Goal: Information Seeking & Learning: Learn about a topic

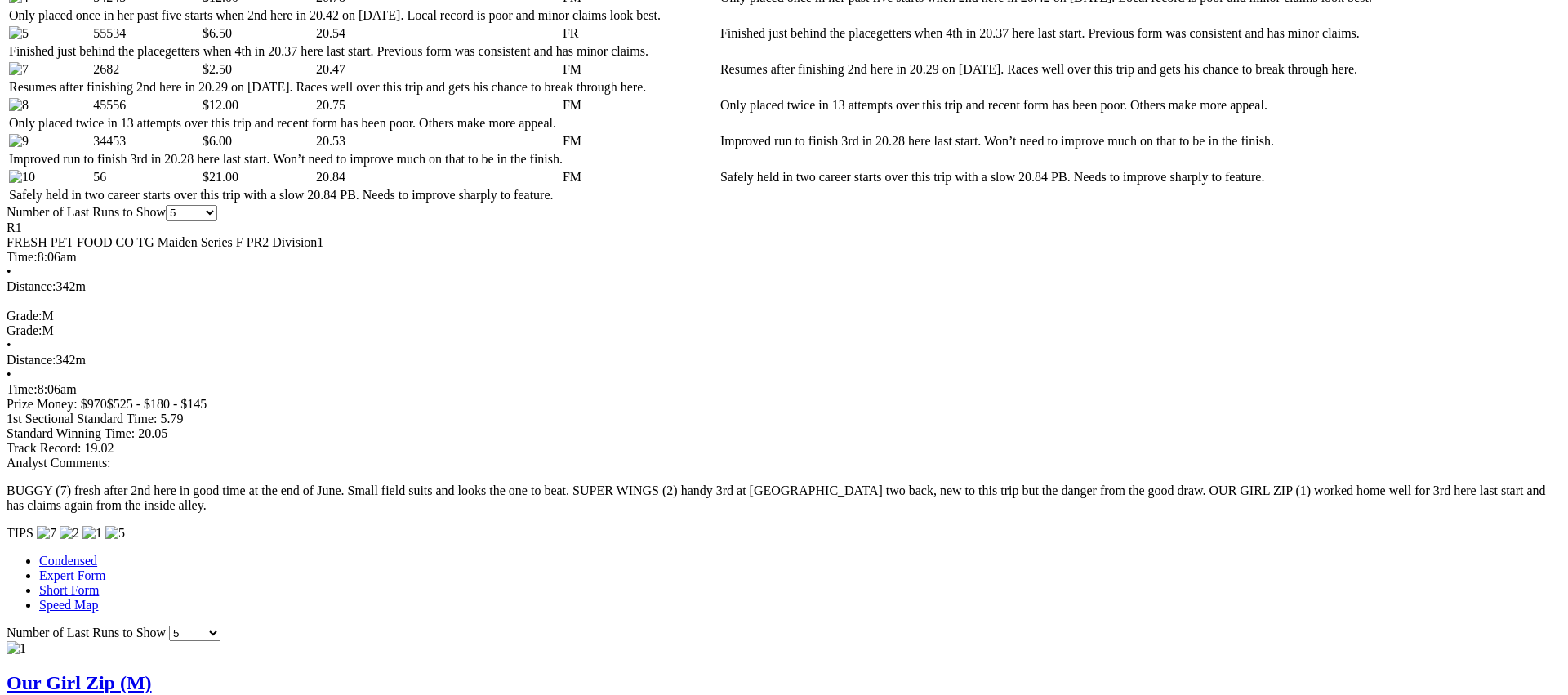
scroll to position [961, 0]
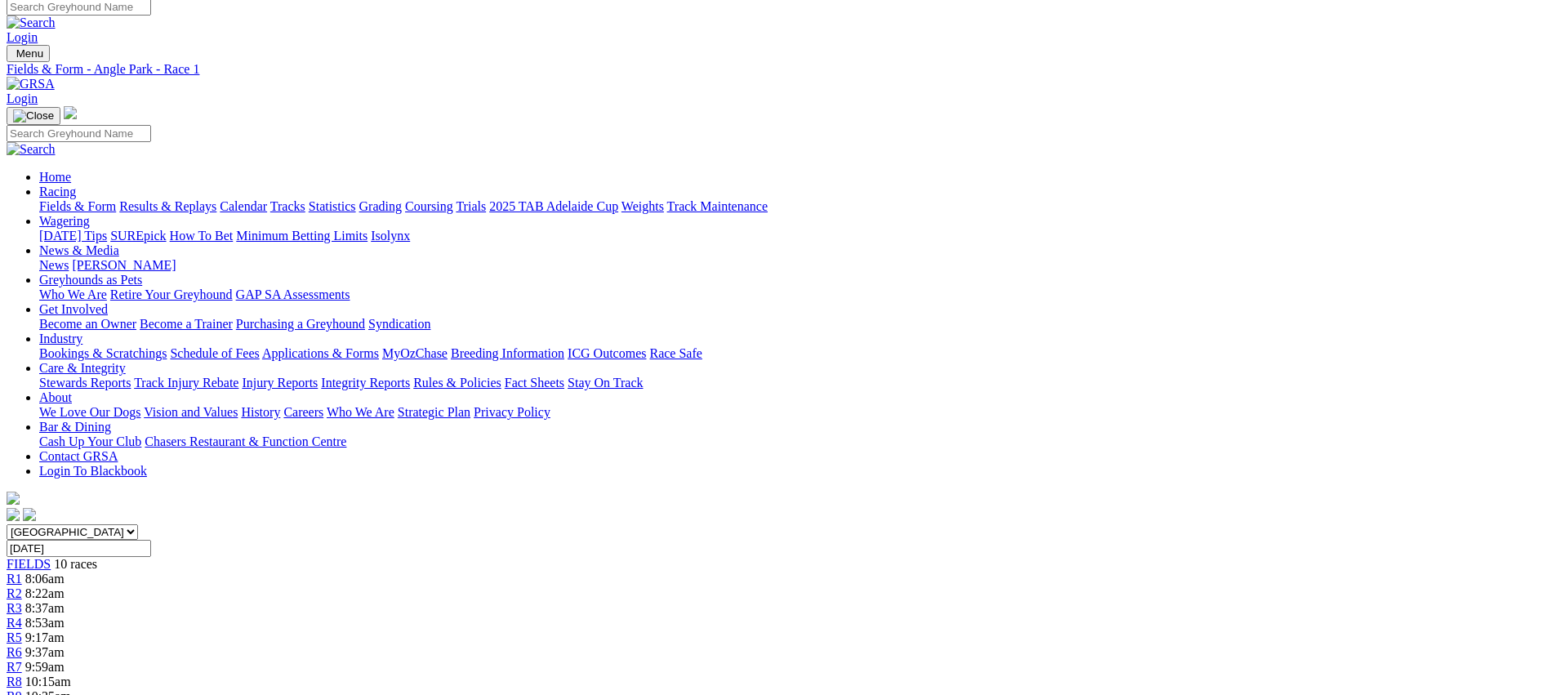
scroll to position [0, 0]
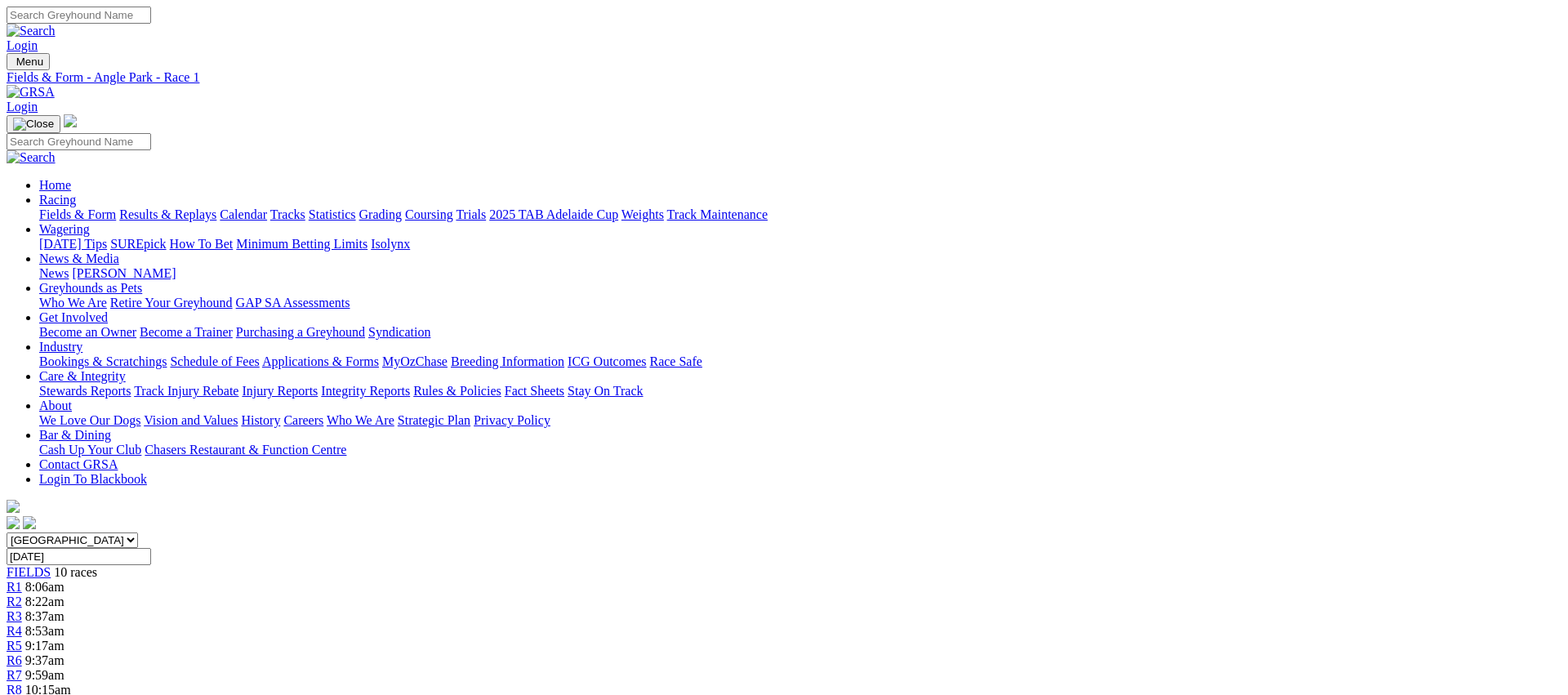
click at [22, 594] on span "R2" at bounding box center [15, 601] width 16 height 14
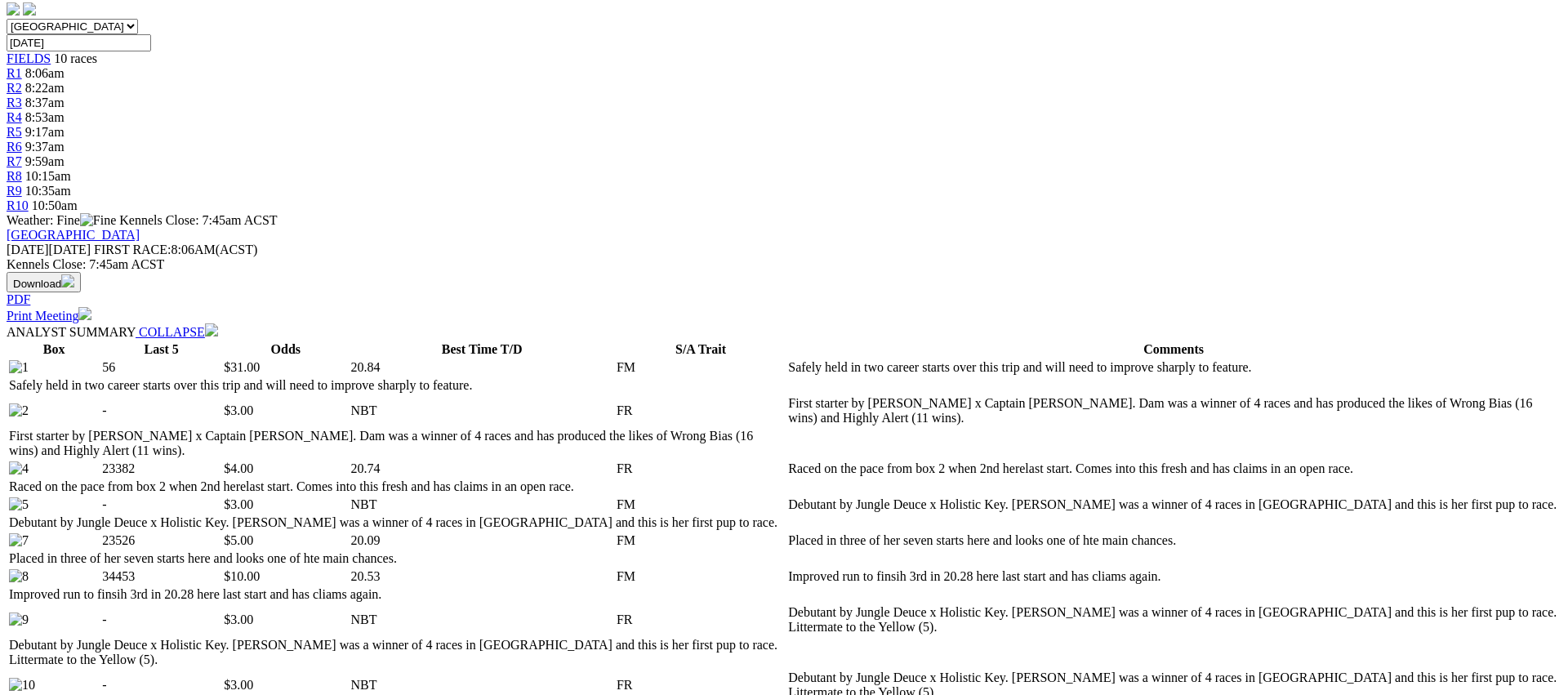
scroll to position [518, 0]
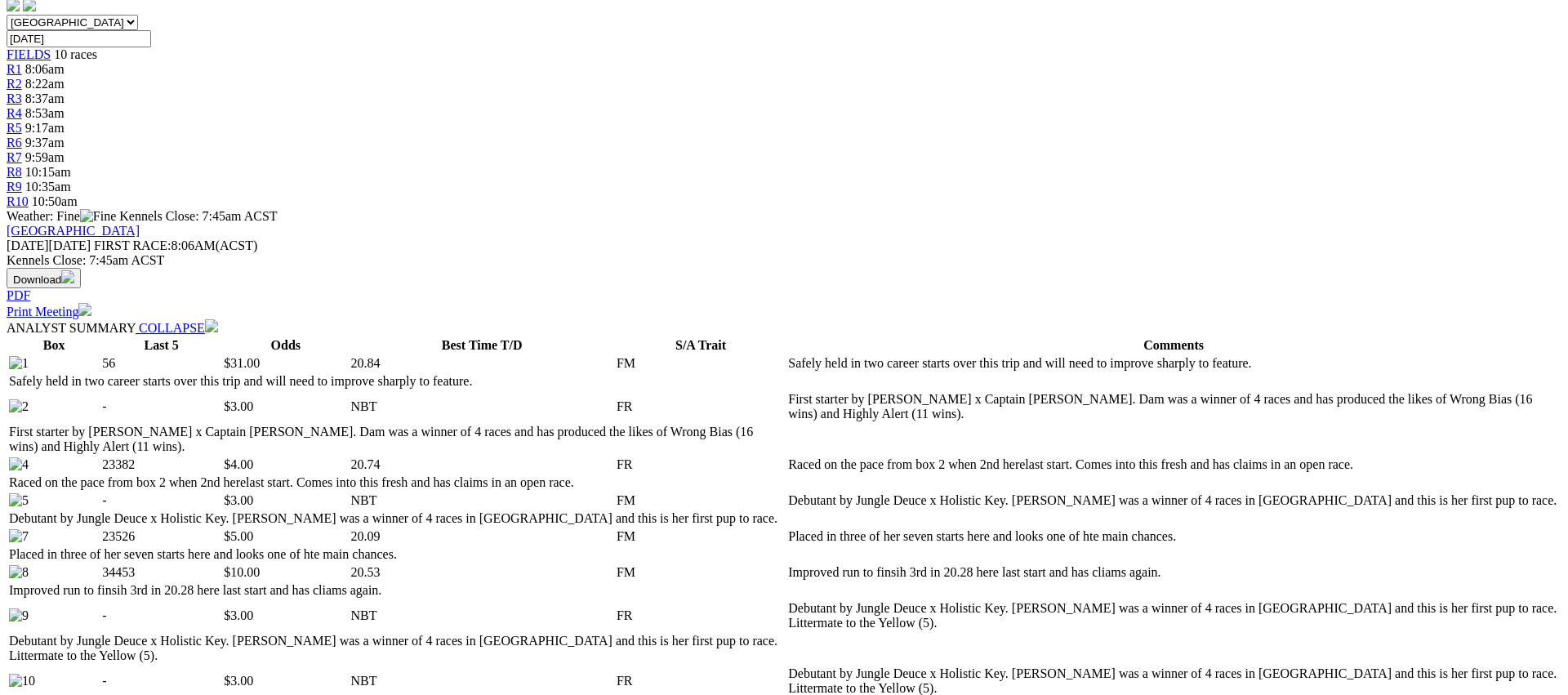
drag, startPoint x: 1307, startPoint y: 599, endPoint x: 1290, endPoint y: 599, distance: 17.0
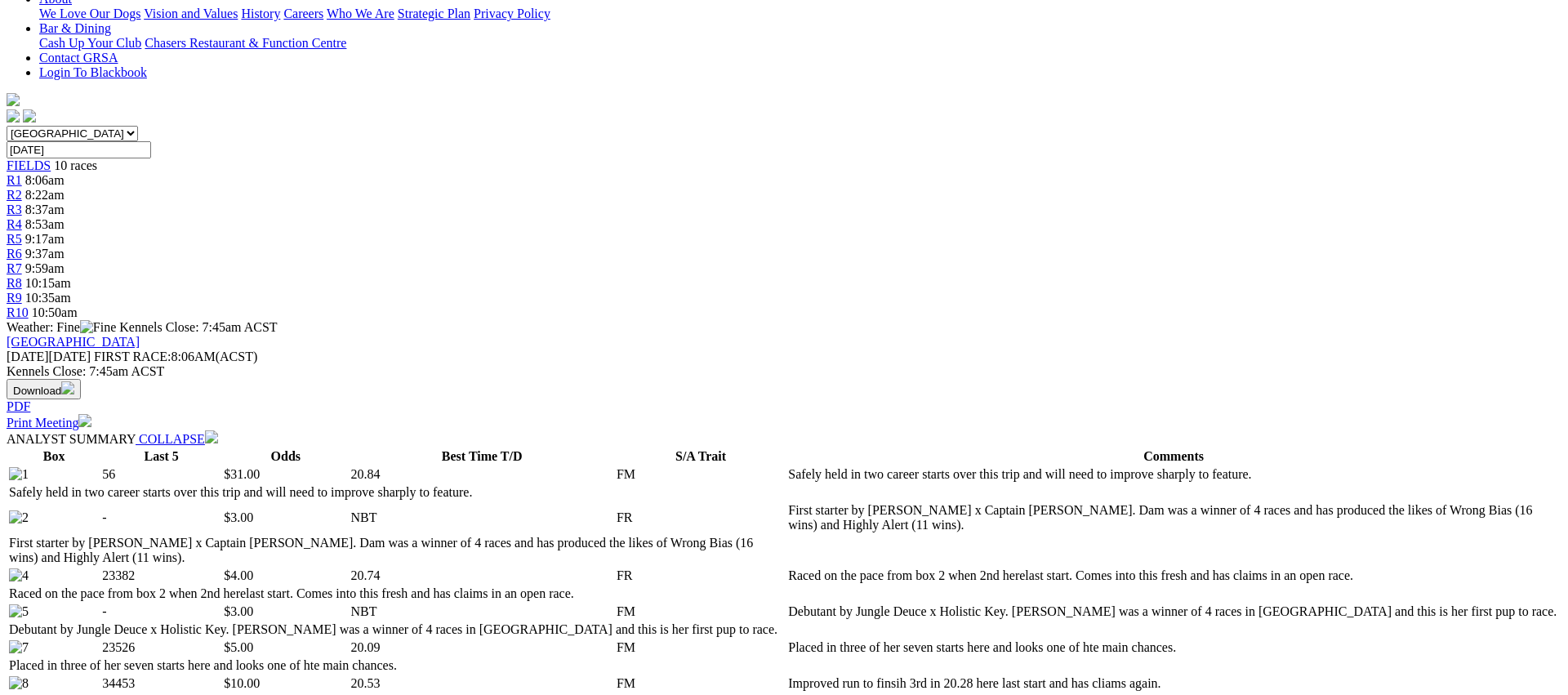
scroll to position [0, 0]
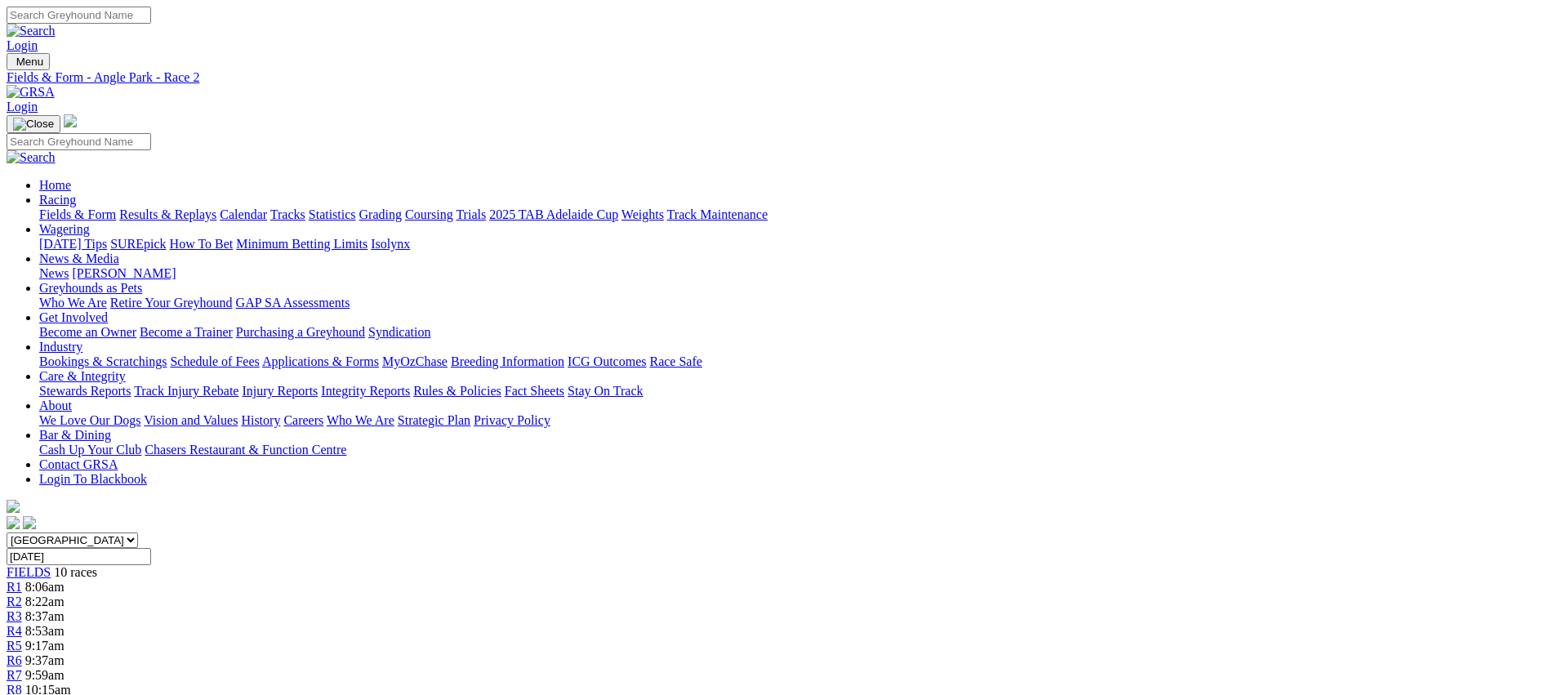
click at [64, 609] on span "8:37am" at bounding box center [45, 616] width 39 height 14
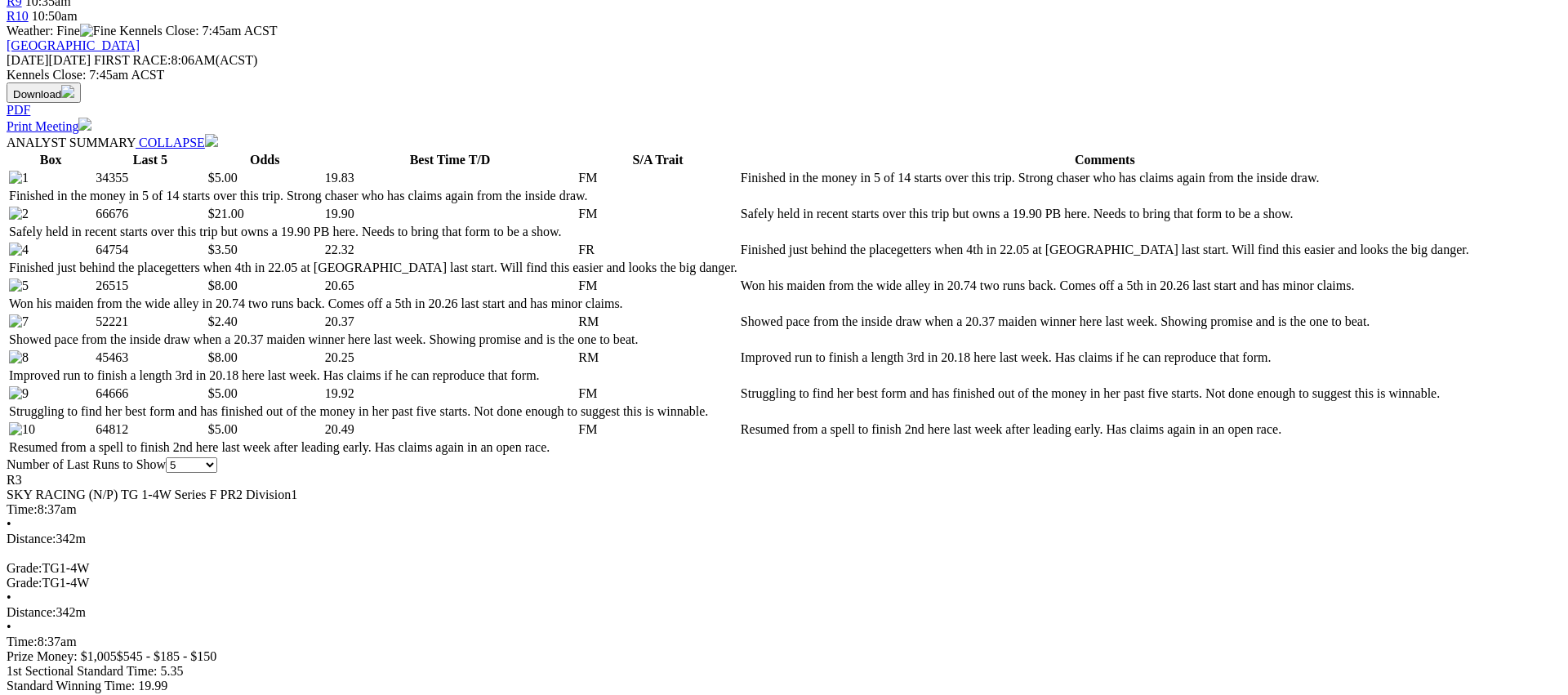
scroll to position [710, 0]
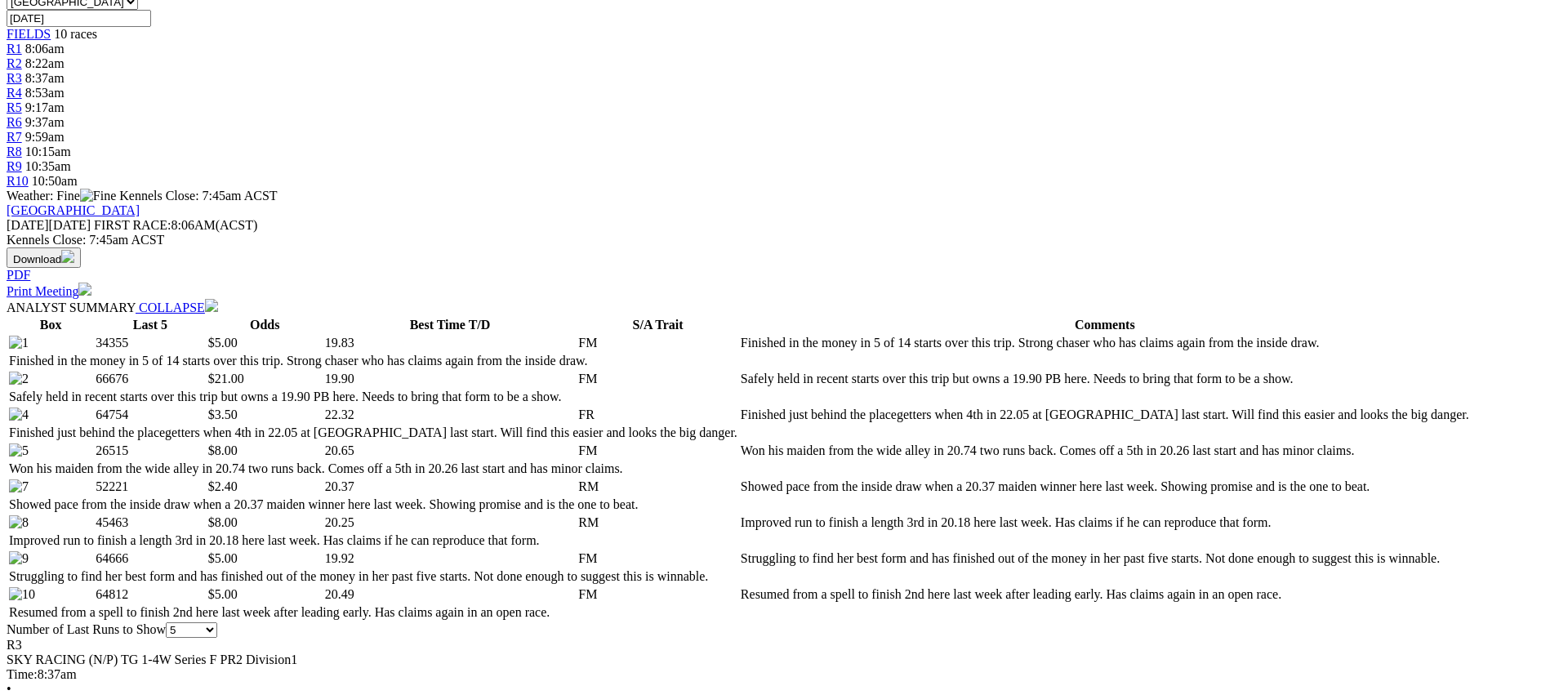
scroll to position [0, 0]
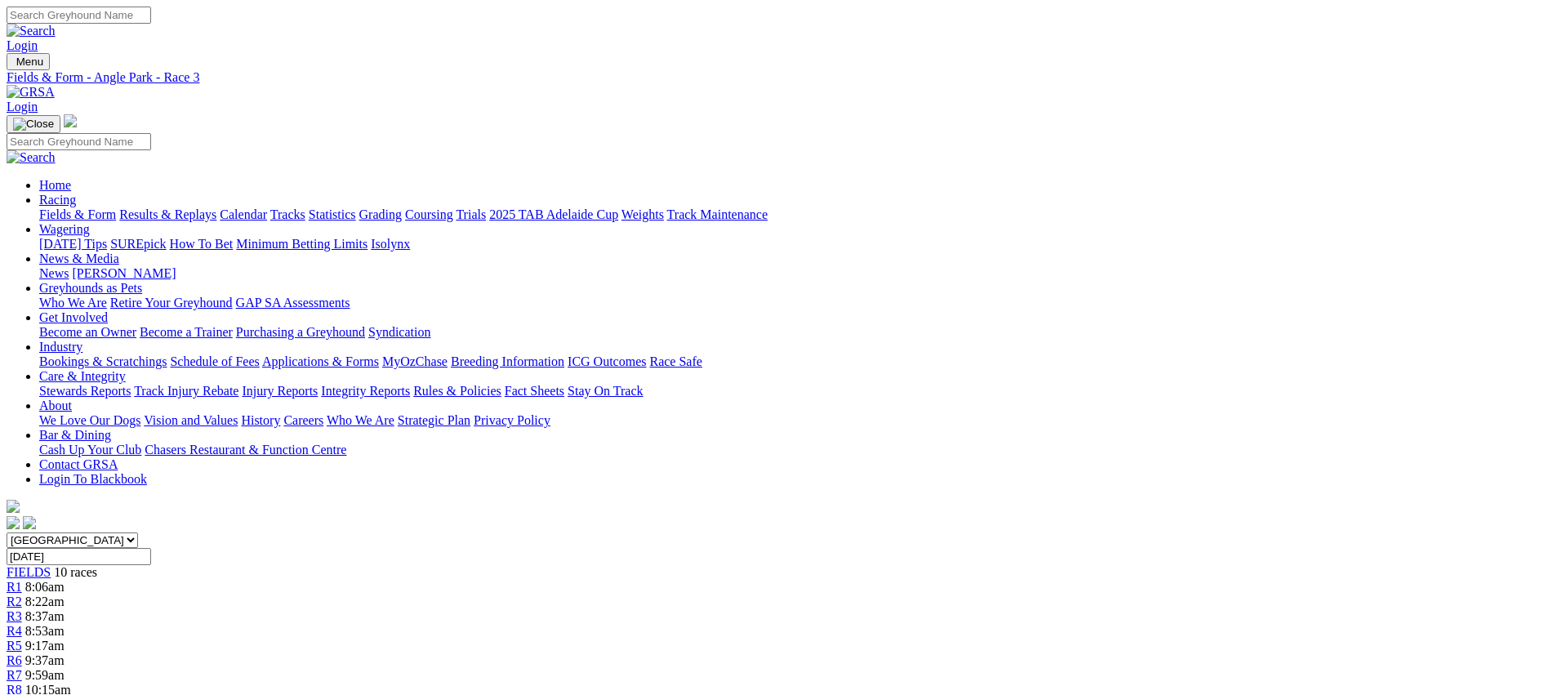
click at [22, 625] on link "R4" at bounding box center [15, 632] width 16 height 14
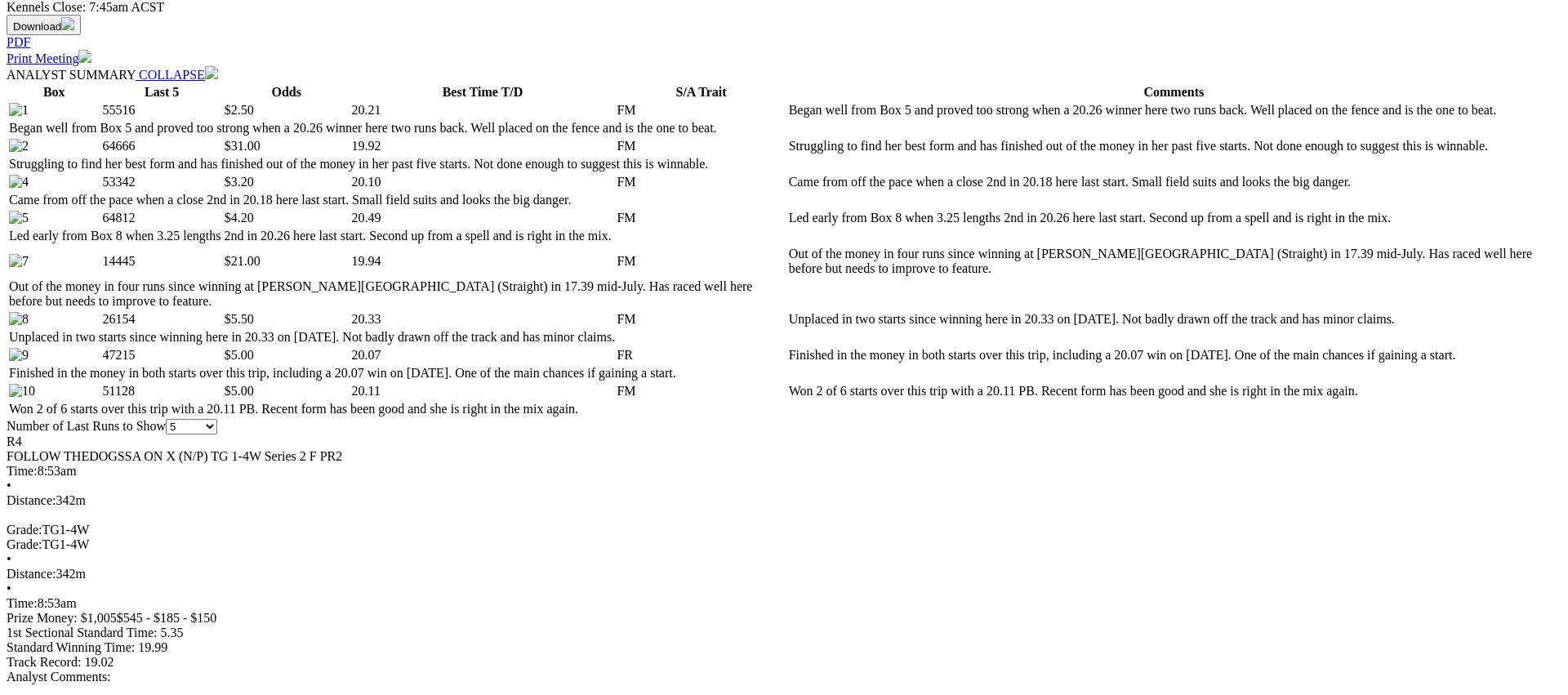
scroll to position [772, 0]
drag, startPoint x: 1305, startPoint y: 340, endPoint x: 1312, endPoint y: 333, distance: 9.9
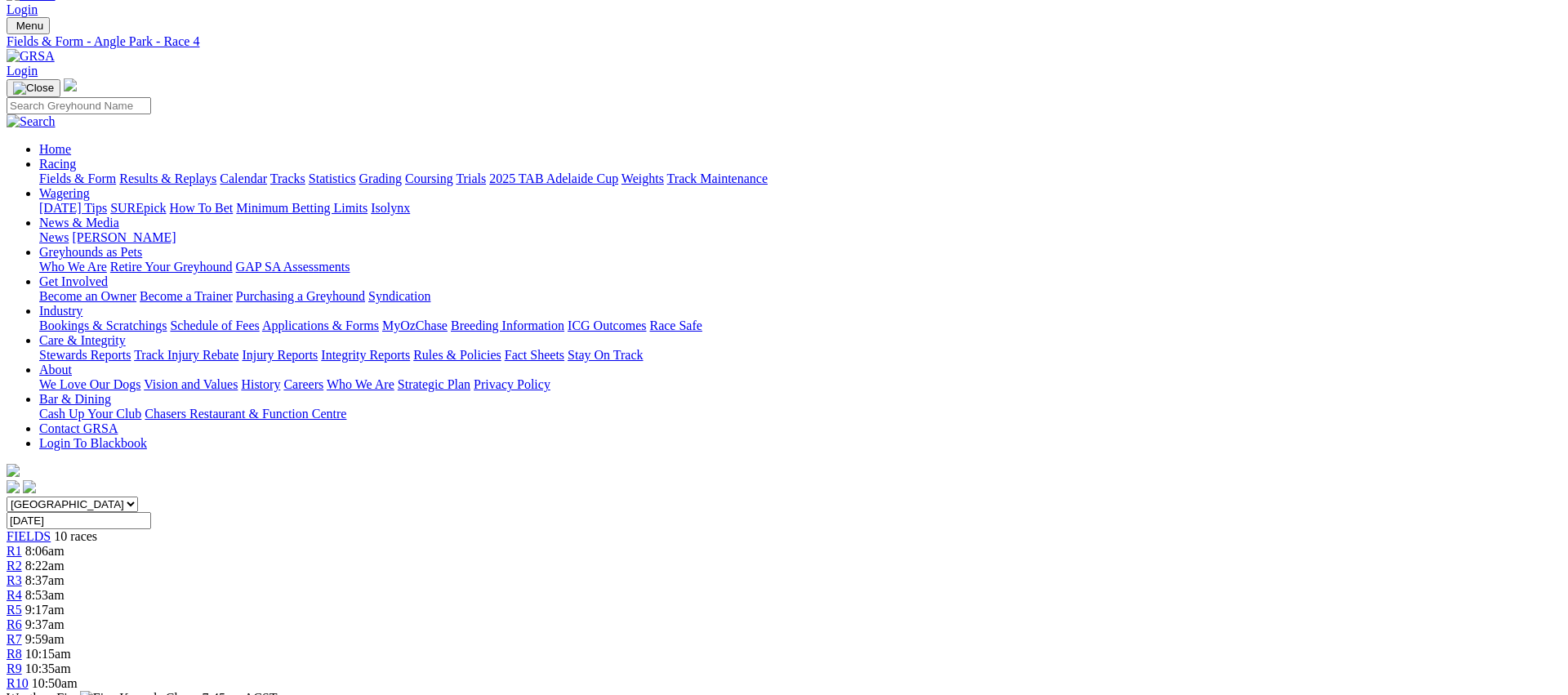
scroll to position [0, 0]
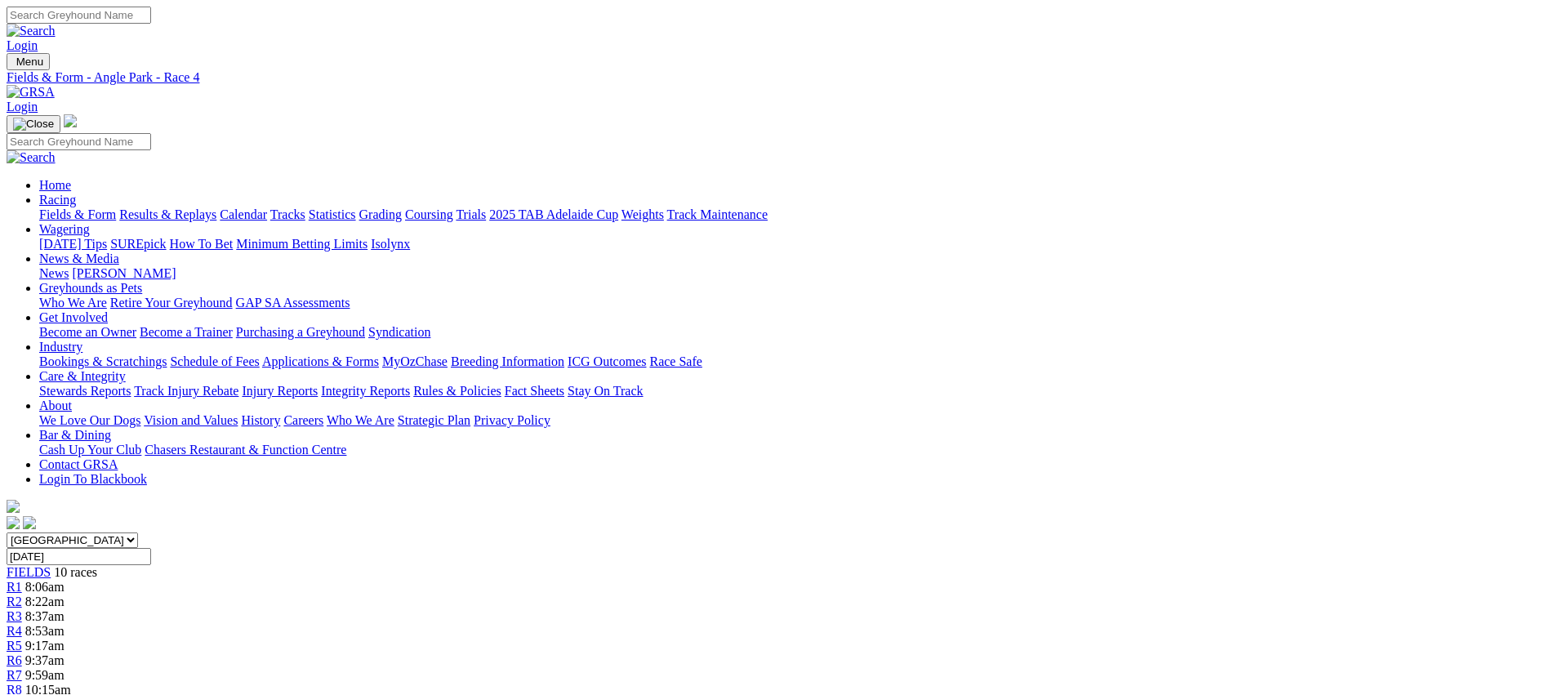
click at [792, 639] on div "R5 9:17am" at bounding box center [784, 646] width 1555 height 15
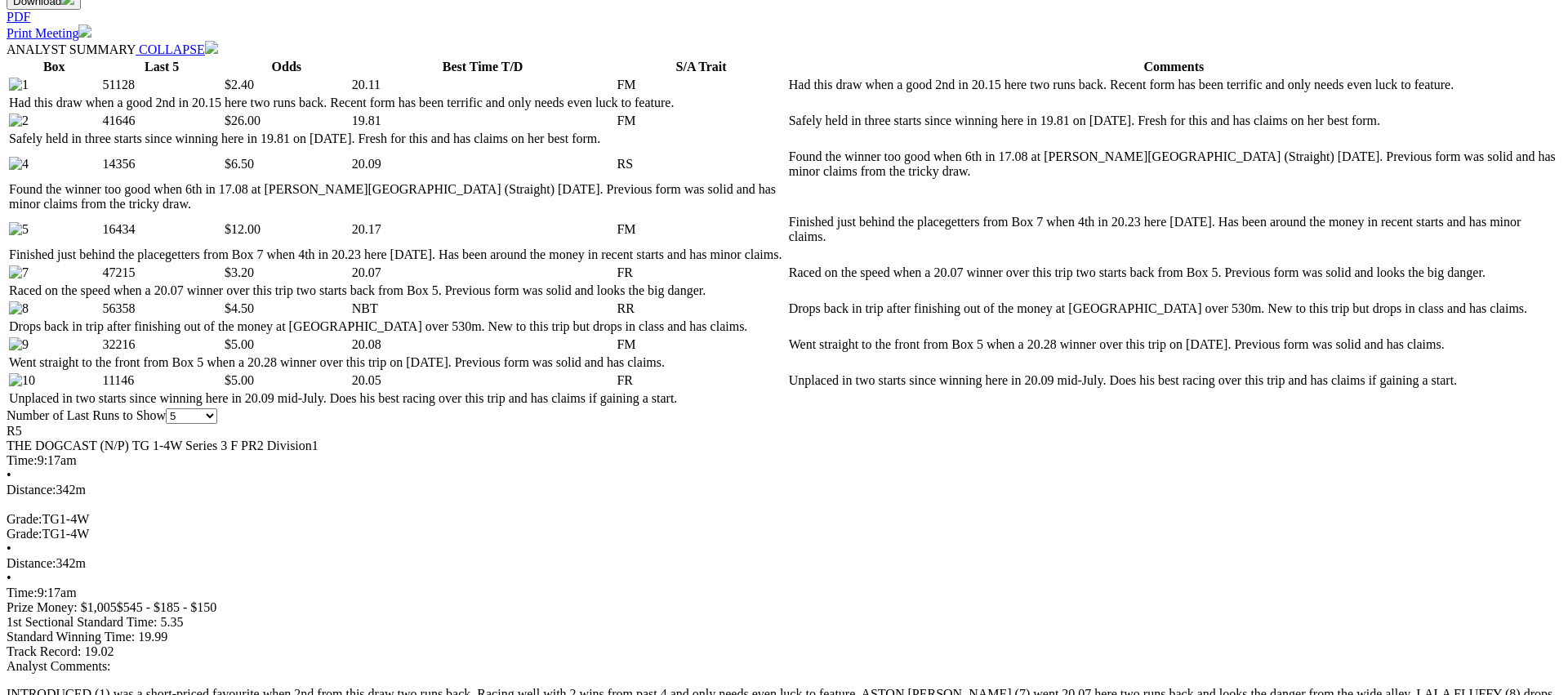
scroll to position [798, 0]
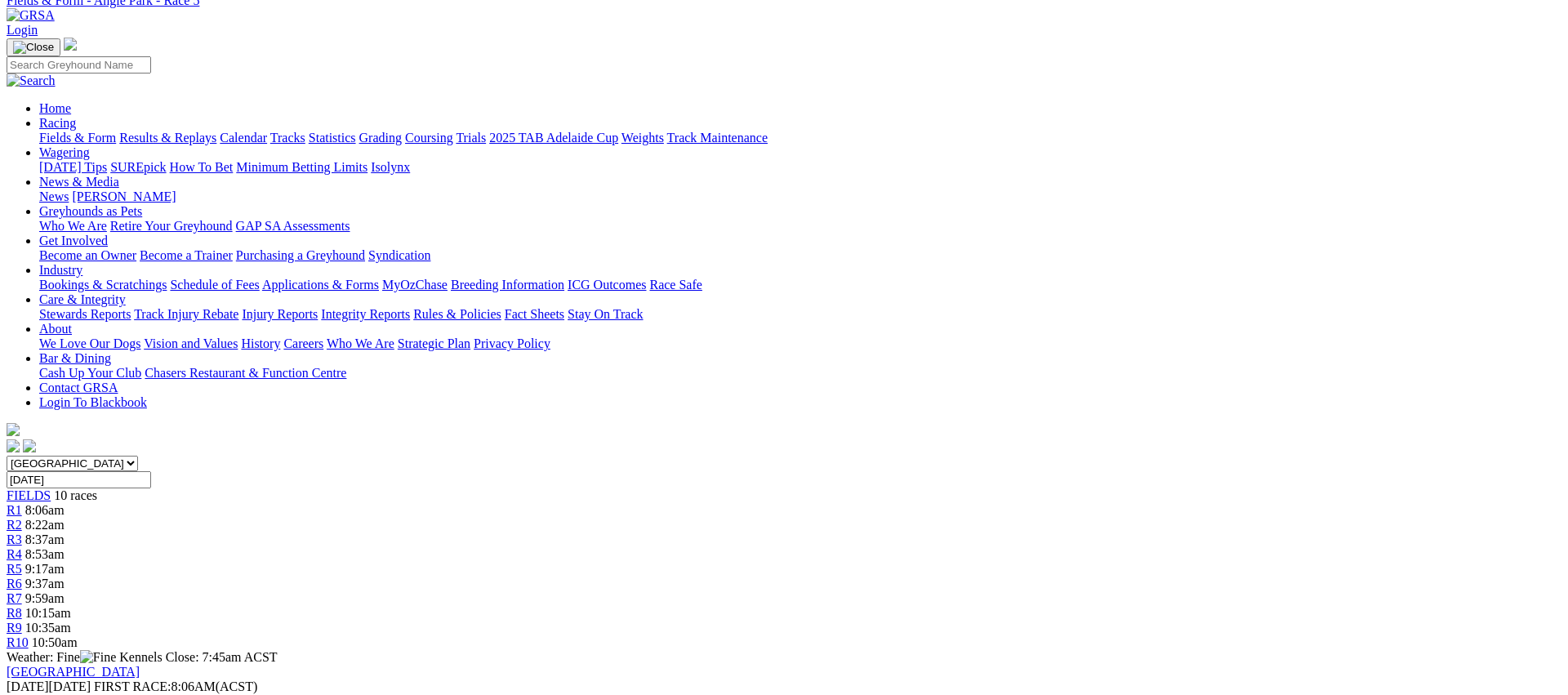
scroll to position [0, 0]
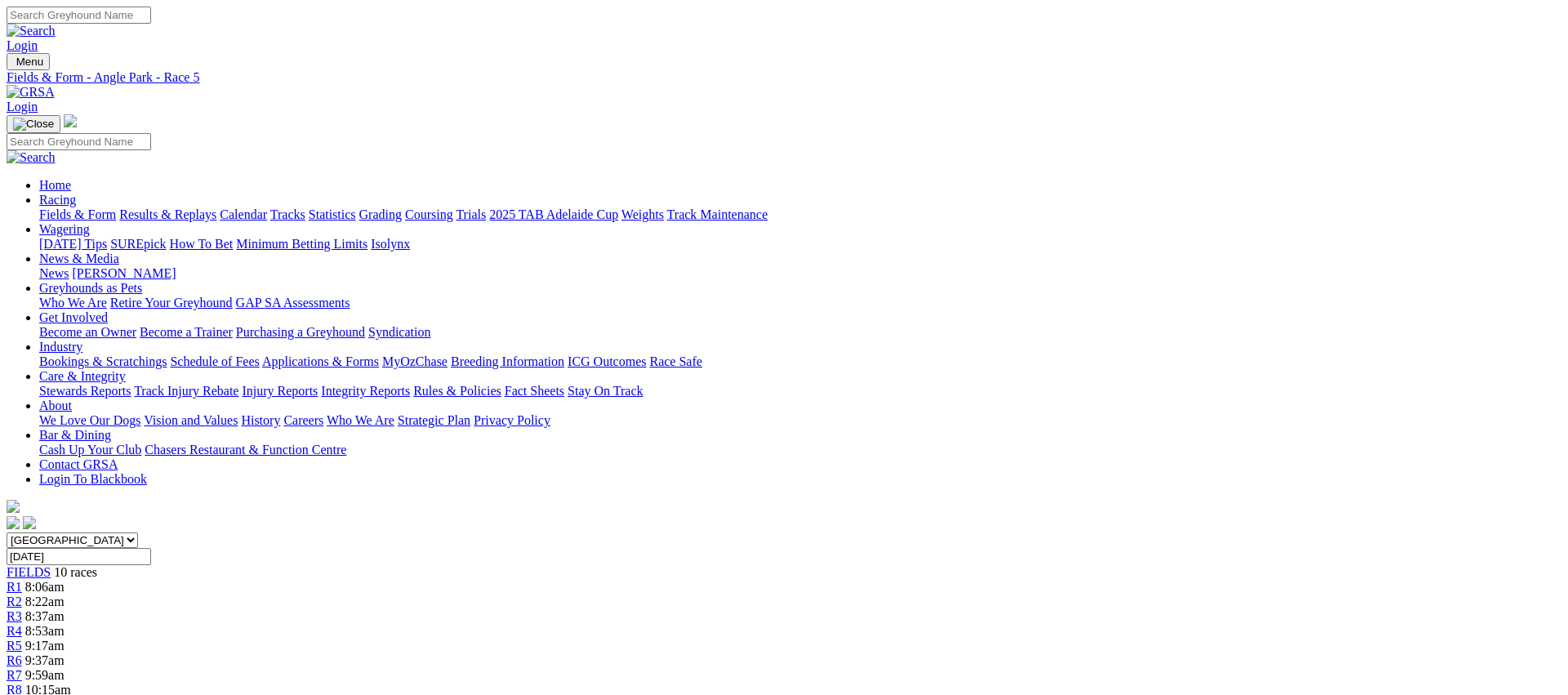
click at [22, 654] on span "R6" at bounding box center [15, 661] width 16 height 14
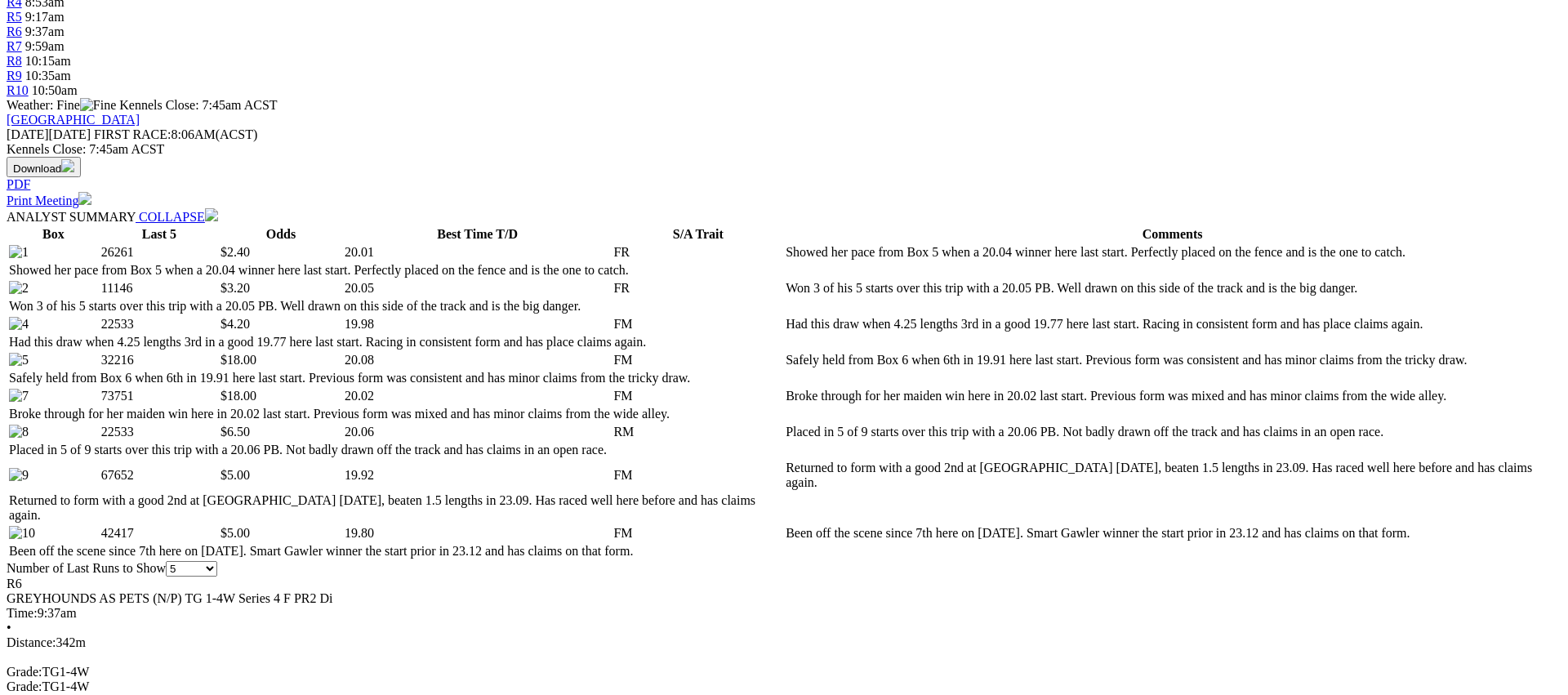
scroll to position [630, 0]
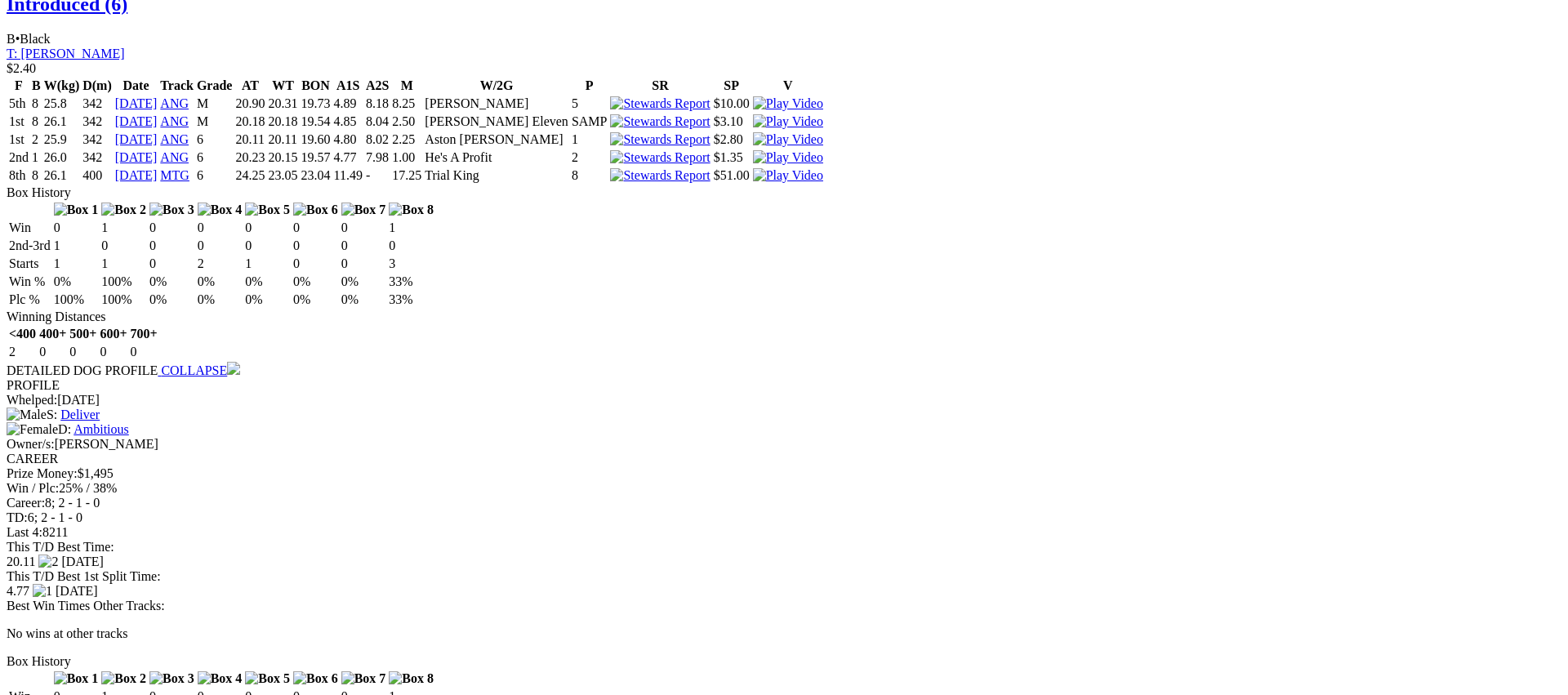
scroll to position [1733, 0]
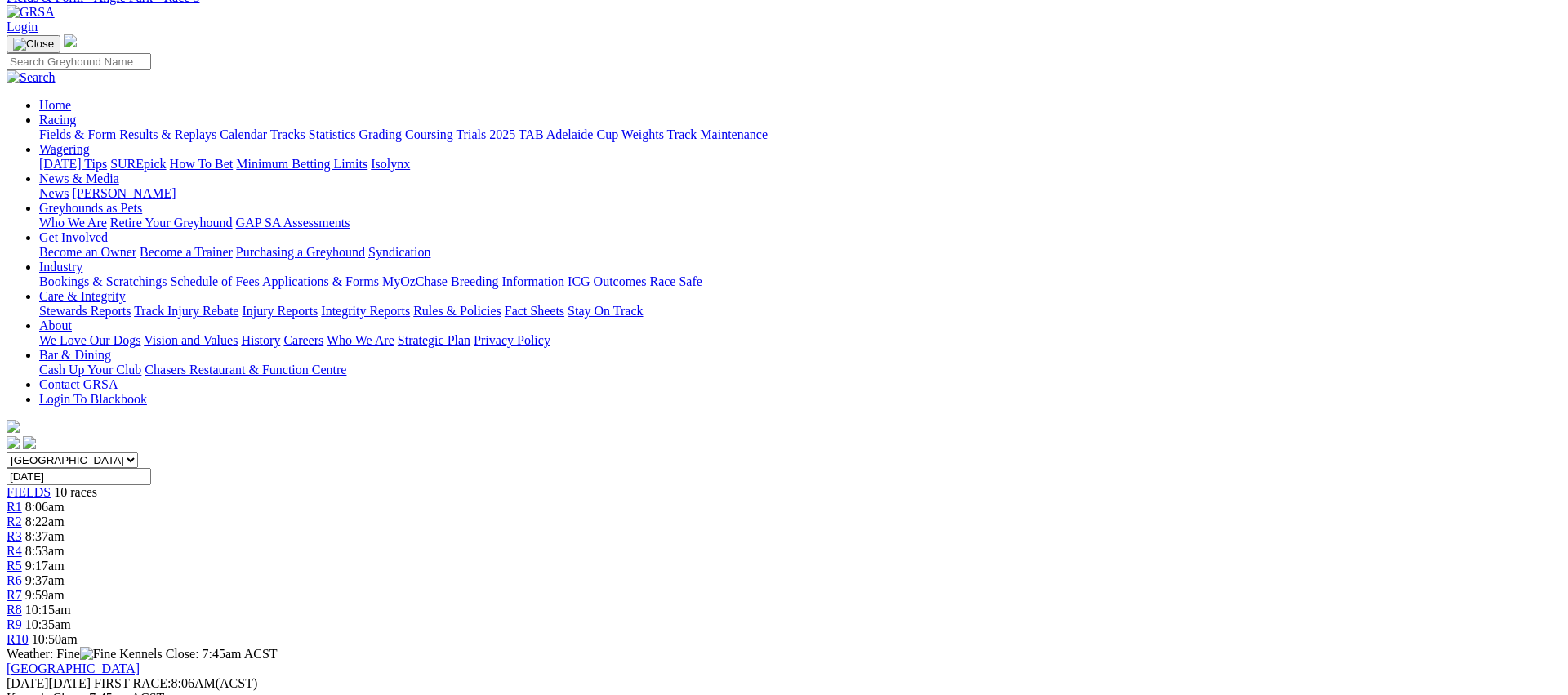
scroll to position [0, 0]
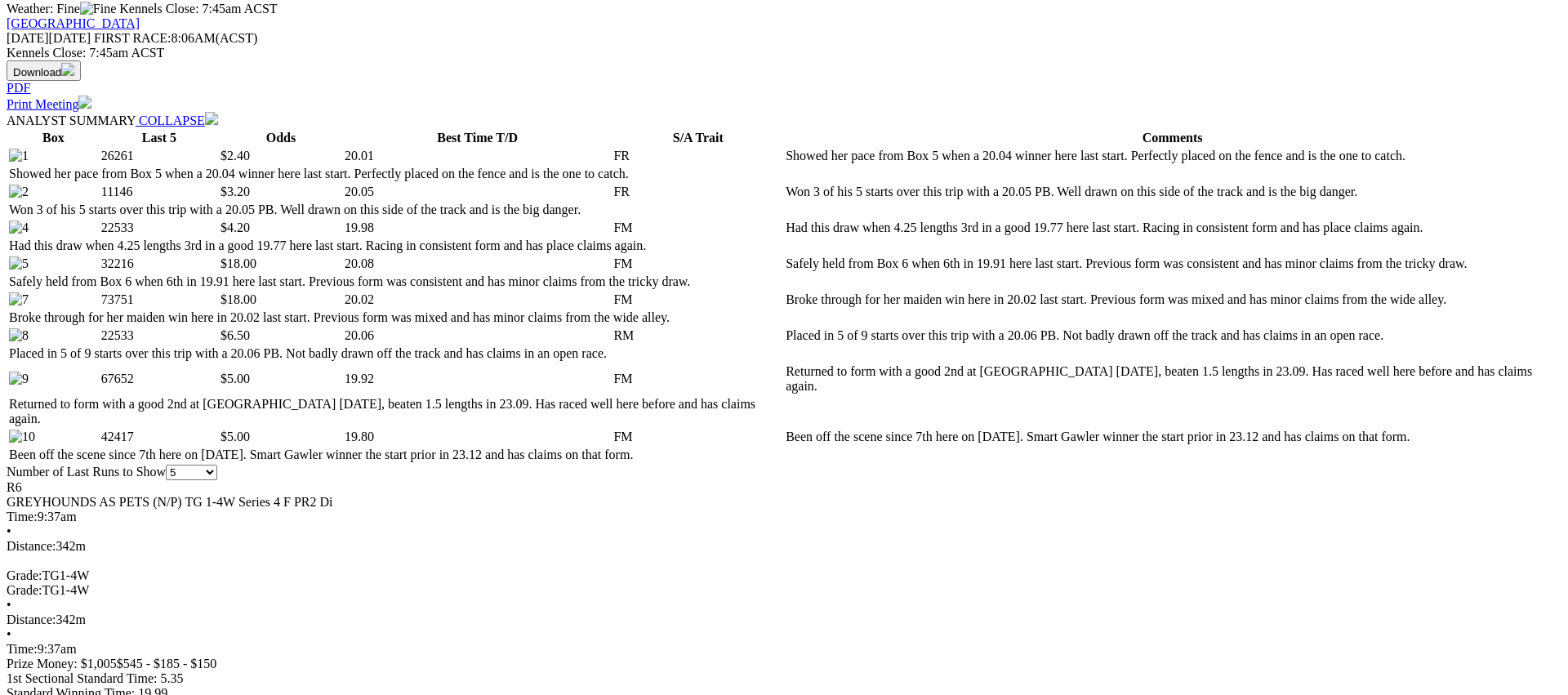
scroll to position [726, 0]
drag, startPoint x: 1304, startPoint y: 378, endPoint x: 1030, endPoint y: 339, distance: 276.8
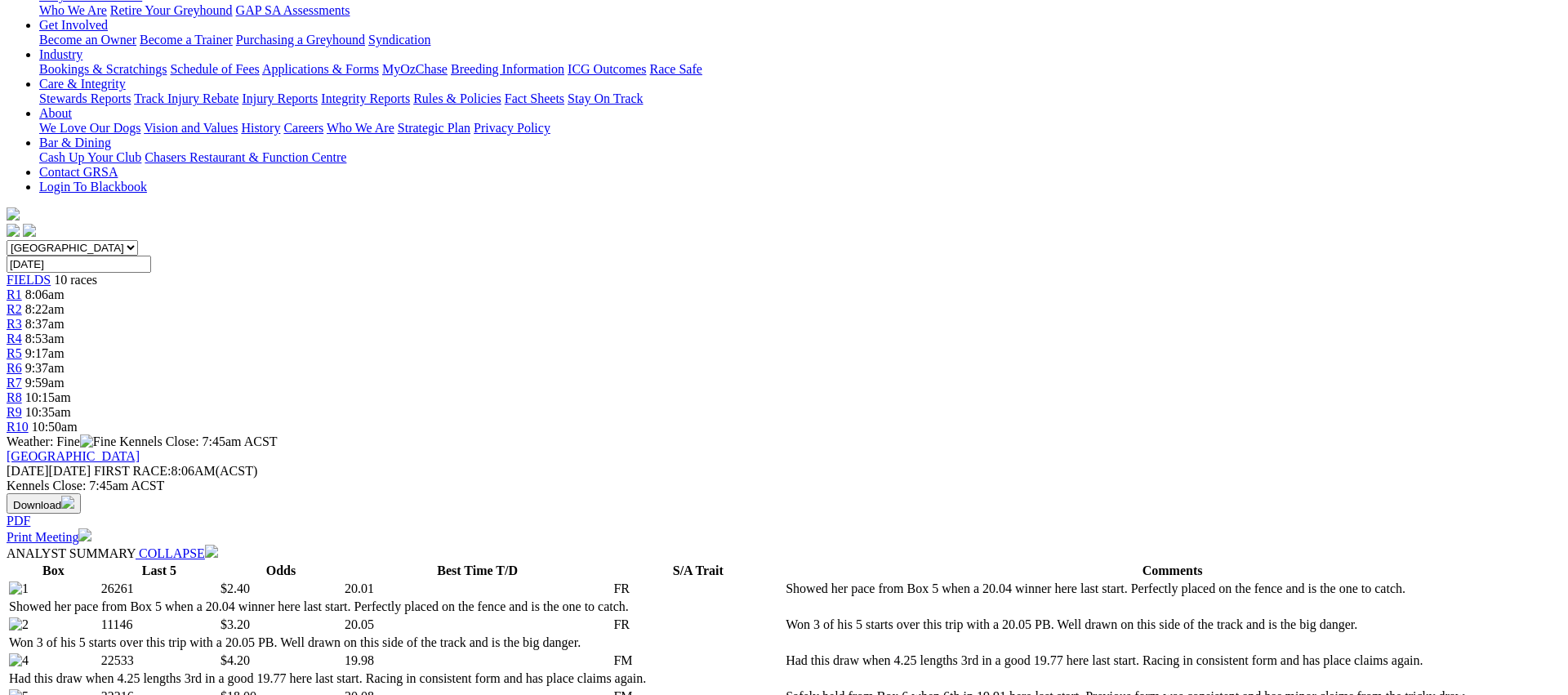
scroll to position [0, 0]
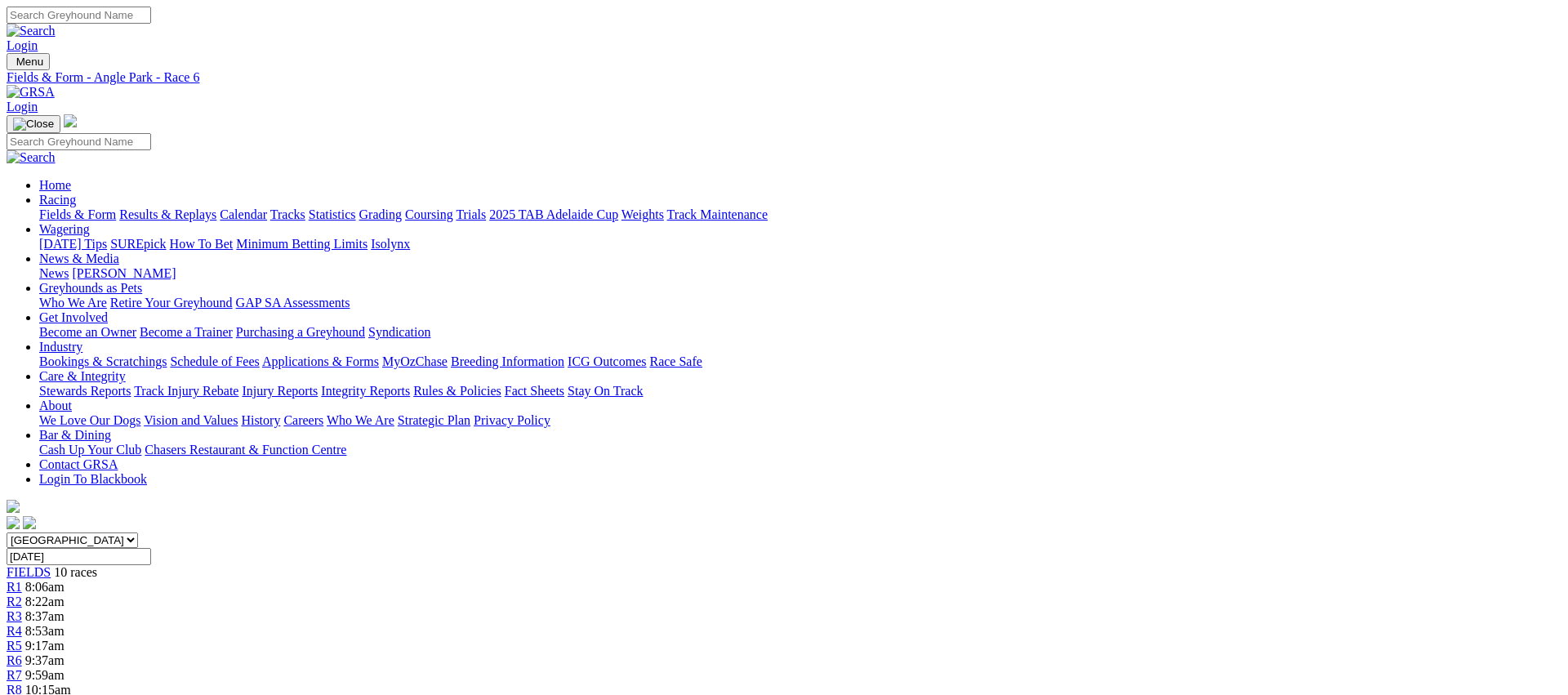
click at [22, 654] on span "R6" at bounding box center [15, 661] width 16 height 14
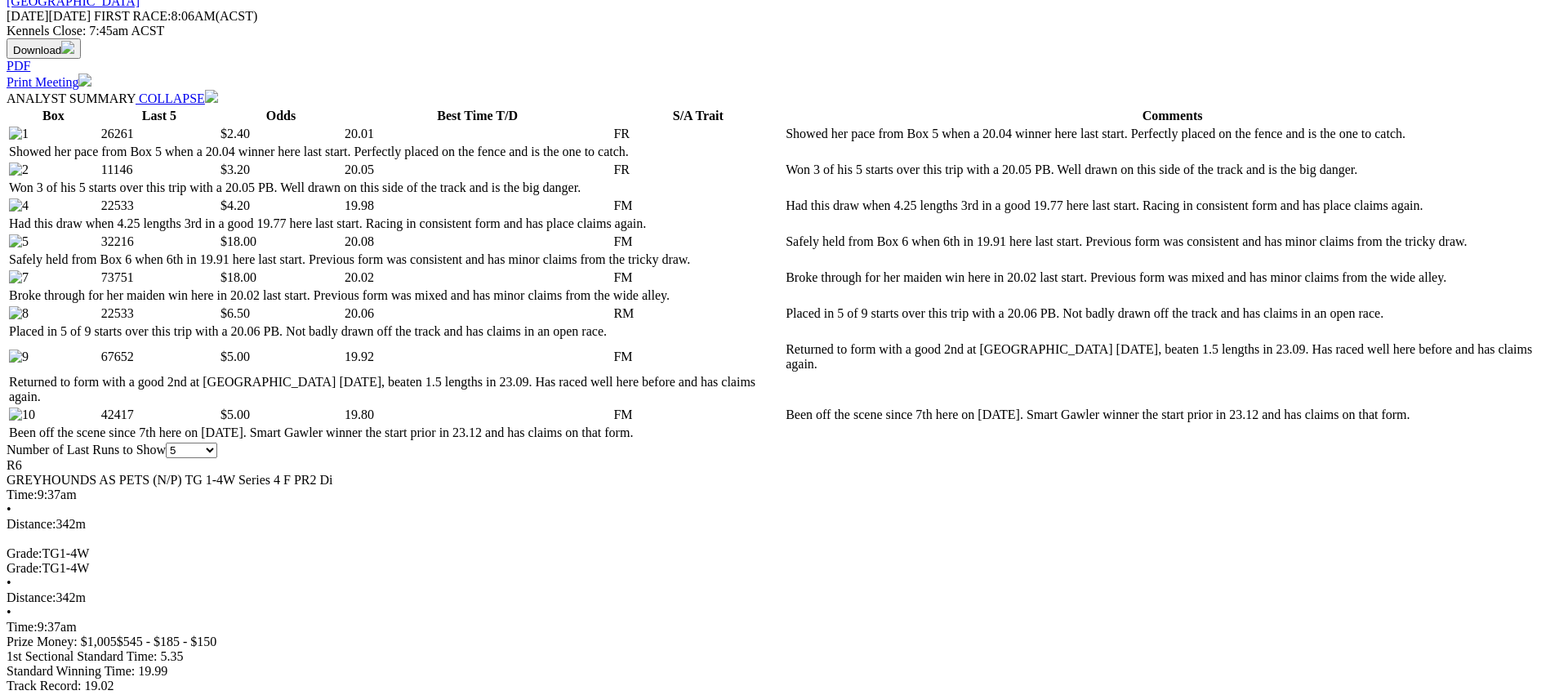
scroll to position [755, 0]
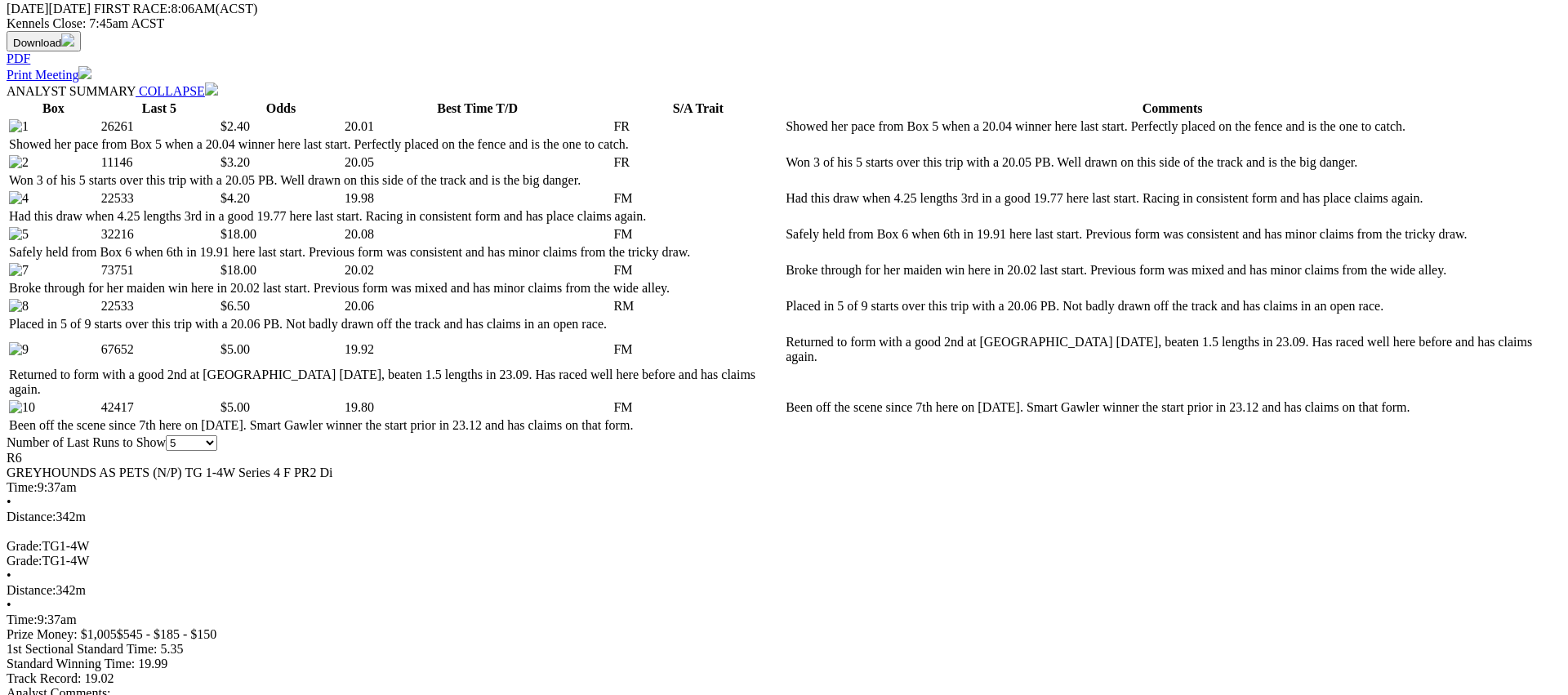
drag, startPoint x: 1302, startPoint y: 589, endPoint x: 1262, endPoint y: 573, distance: 43.1
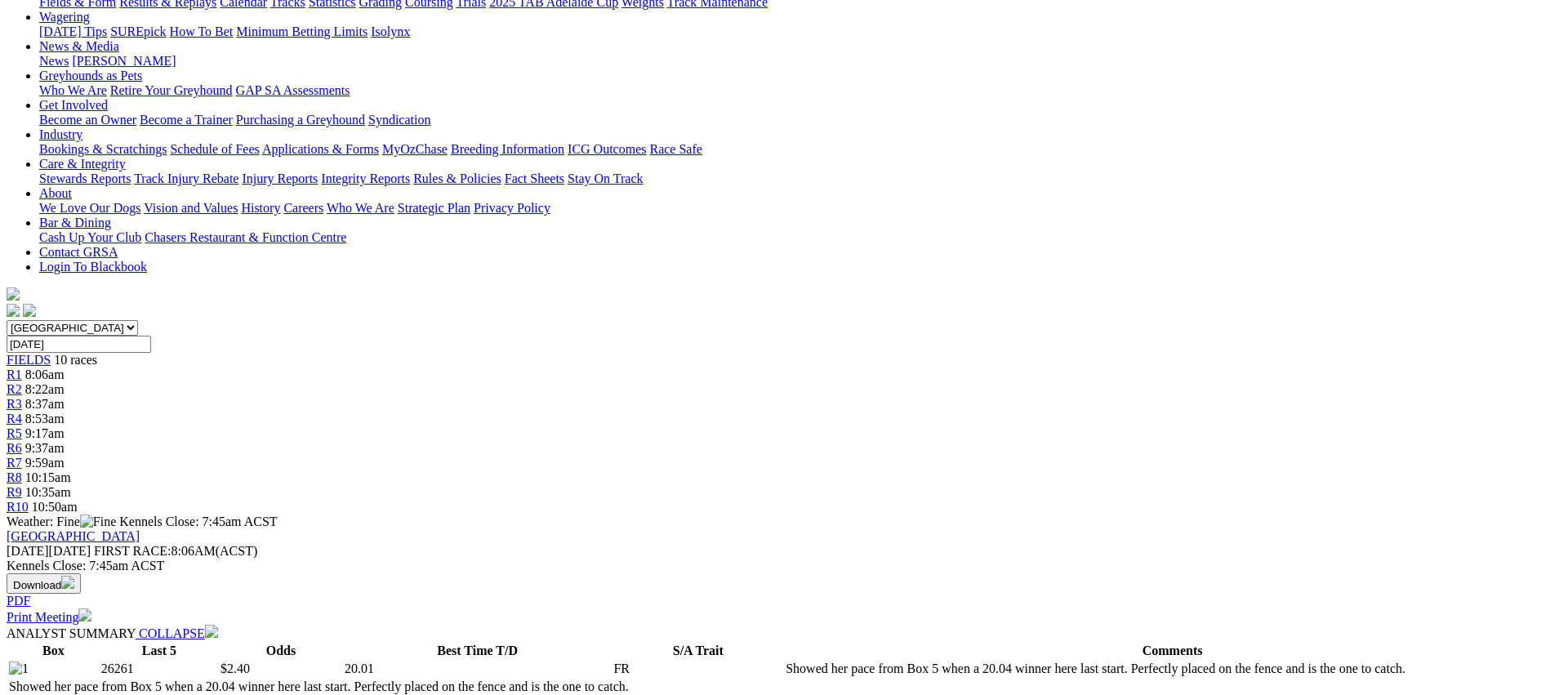
scroll to position [0, 0]
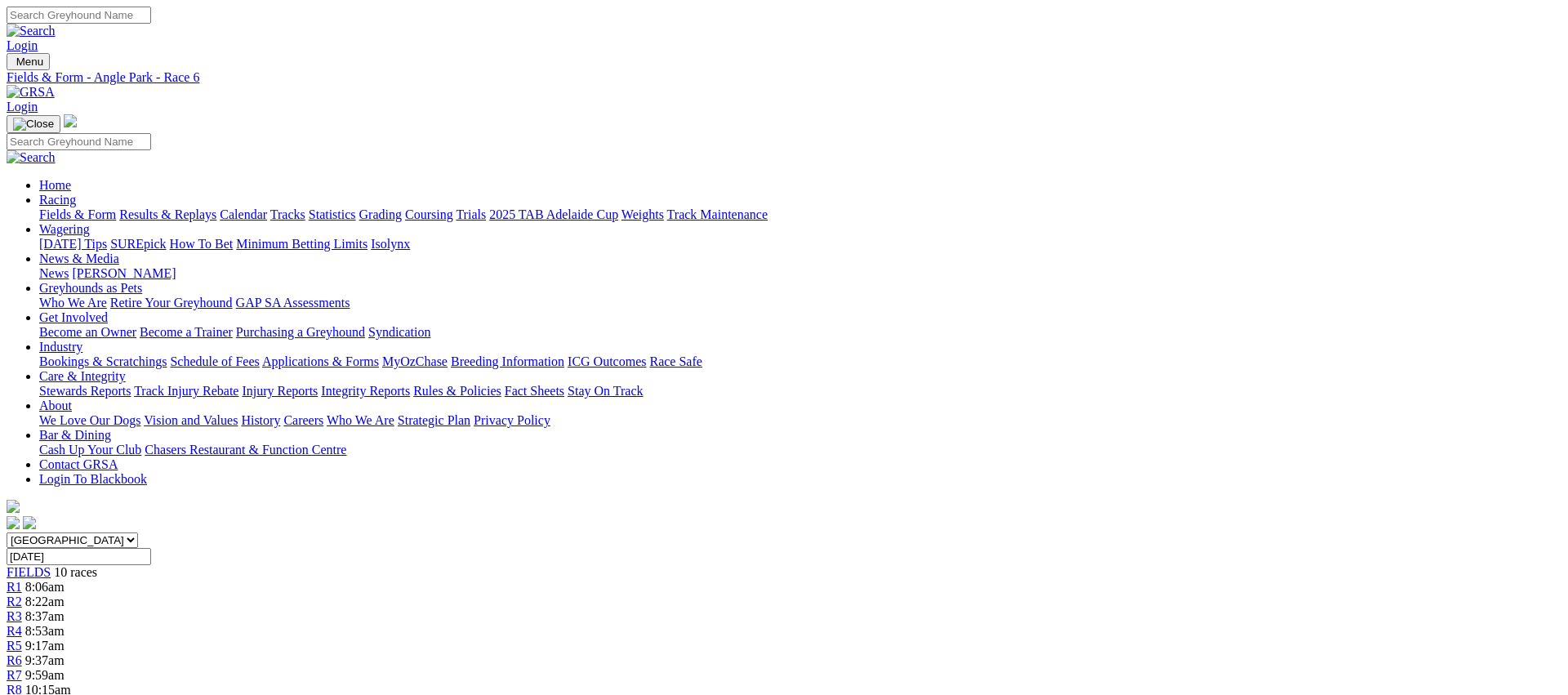
click at [968, 669] on div "R7 9:59am" at bounding box center [784, 675] width 1555 height 15
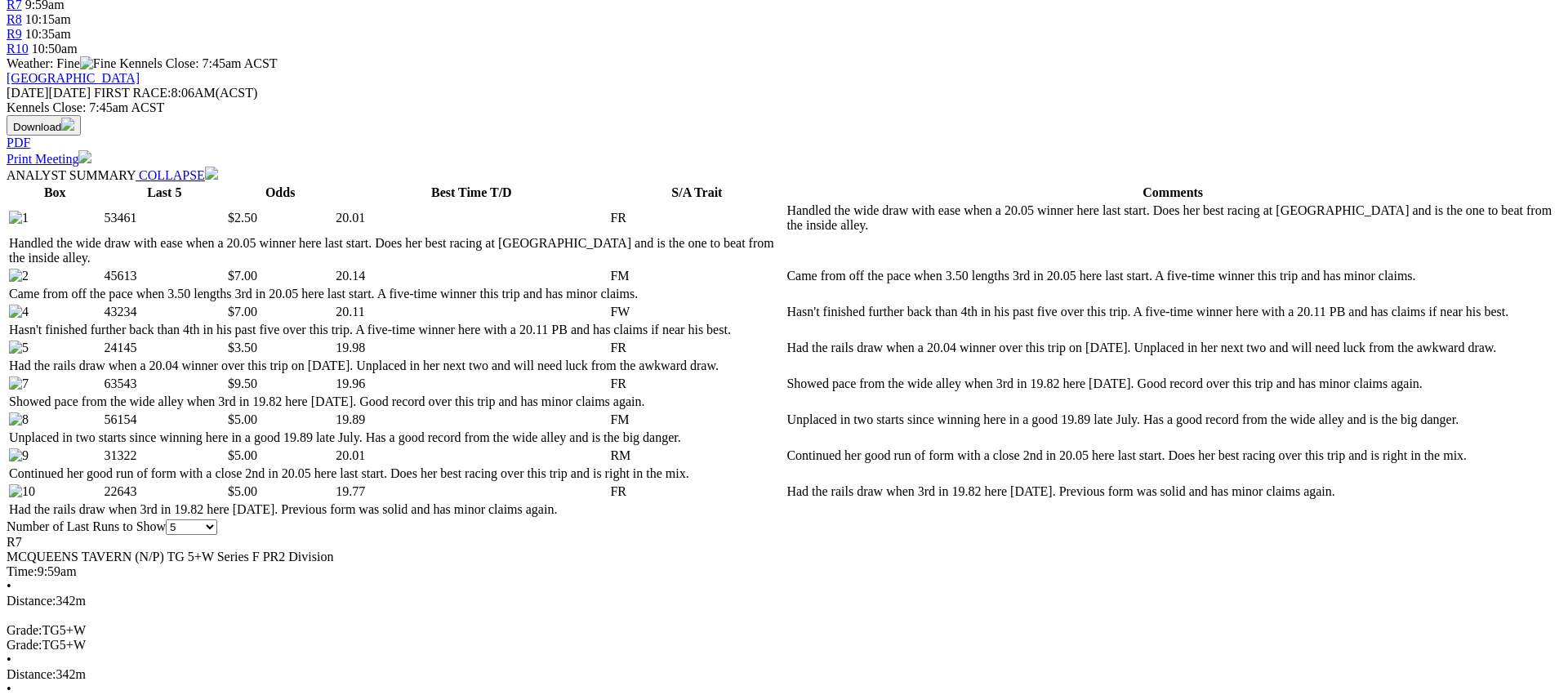
scroll to position [743, 0]
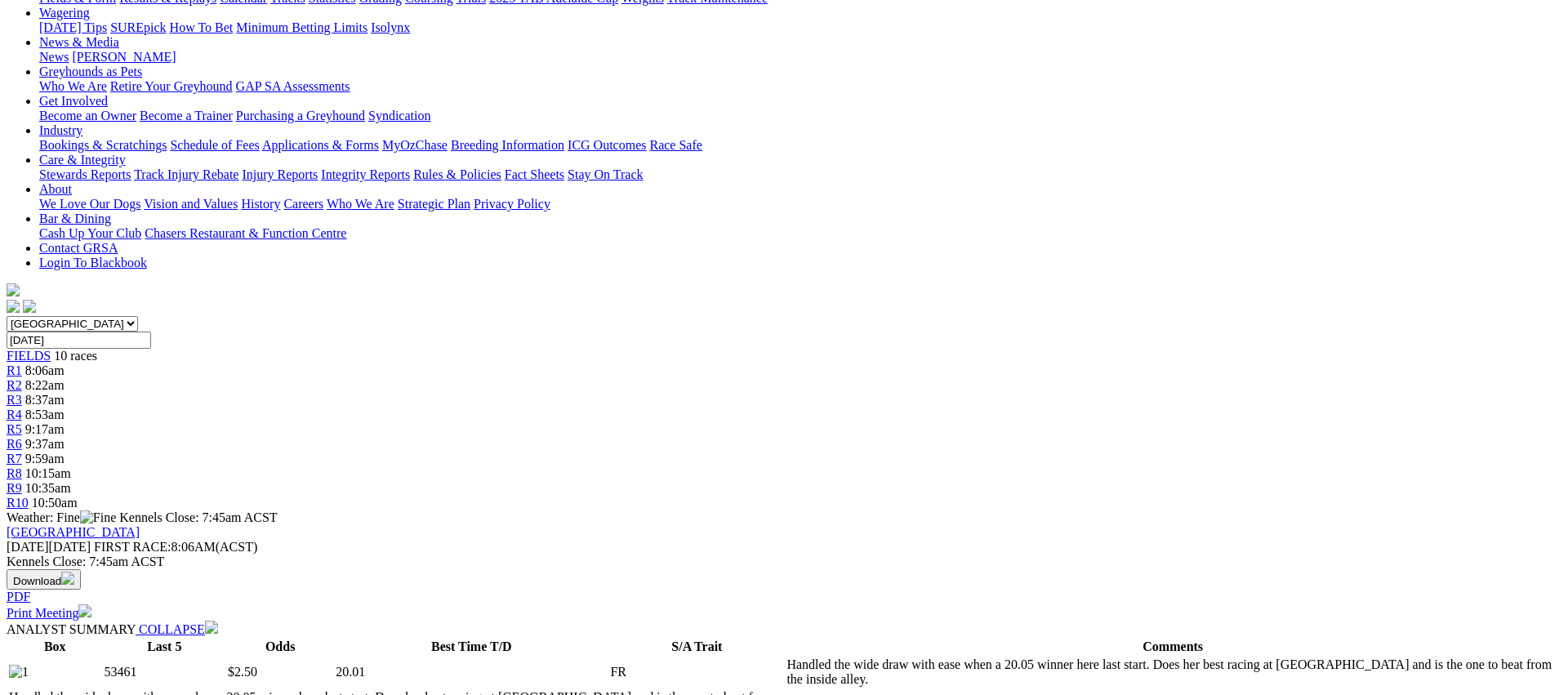
scroll to position [0, 0]
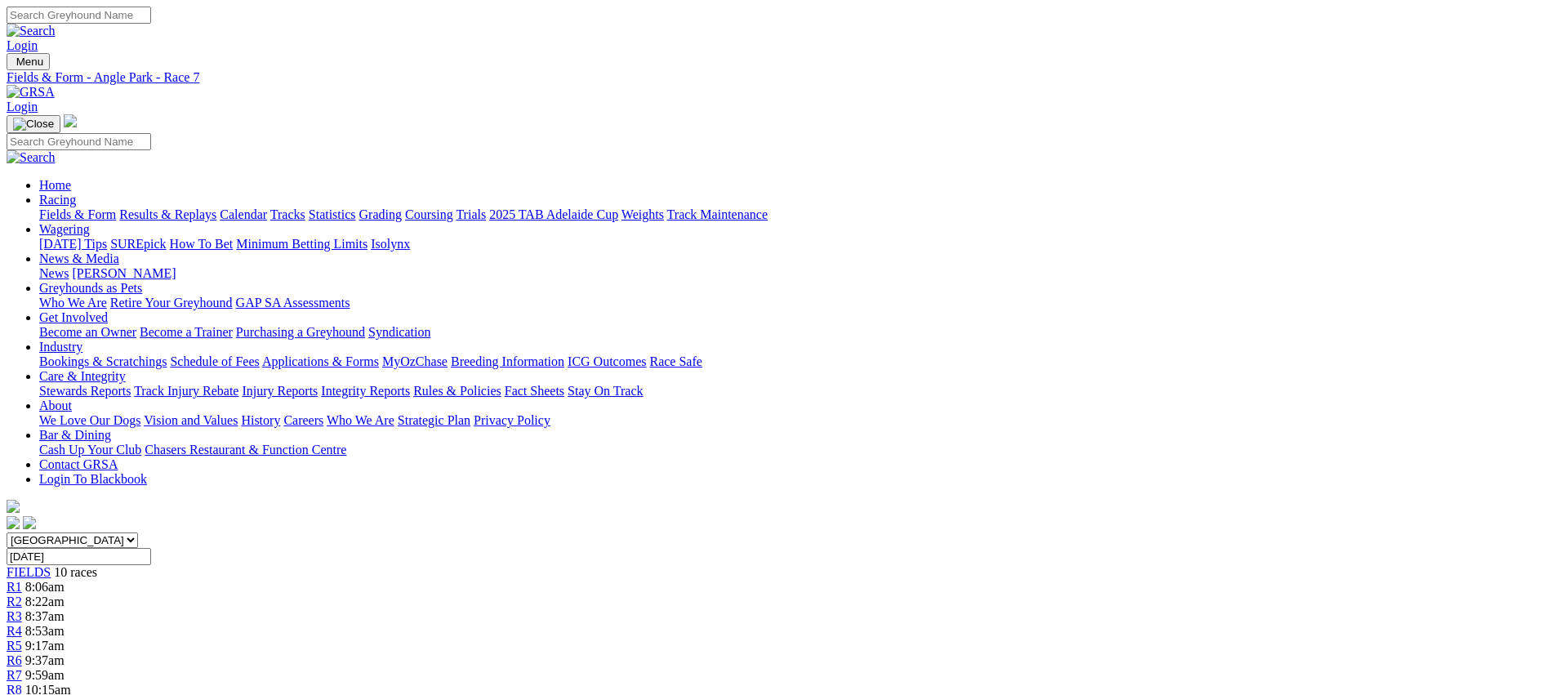
click at [1047, 683] on div "R8 10:15am" at bounding box center [784, 690] width 1555 height 15
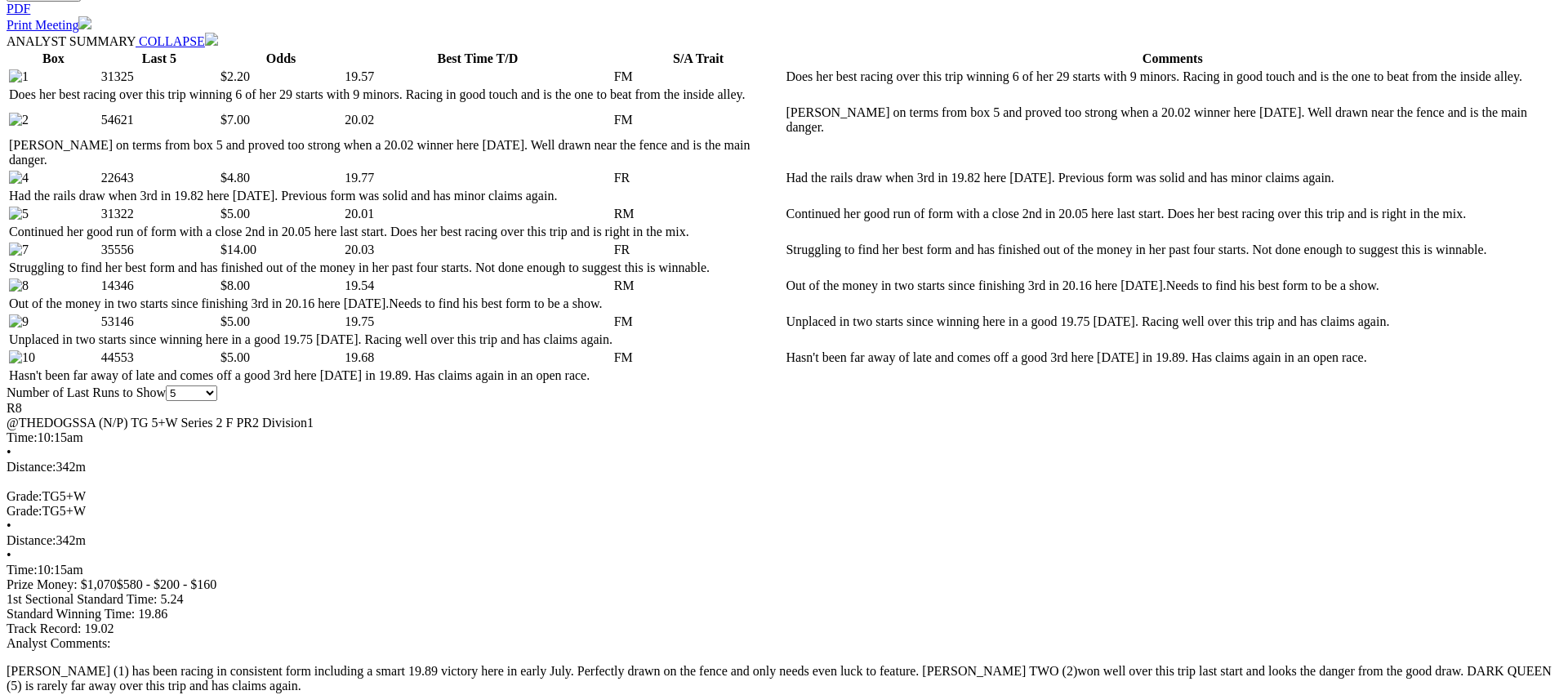
scroll to position [805, 0]
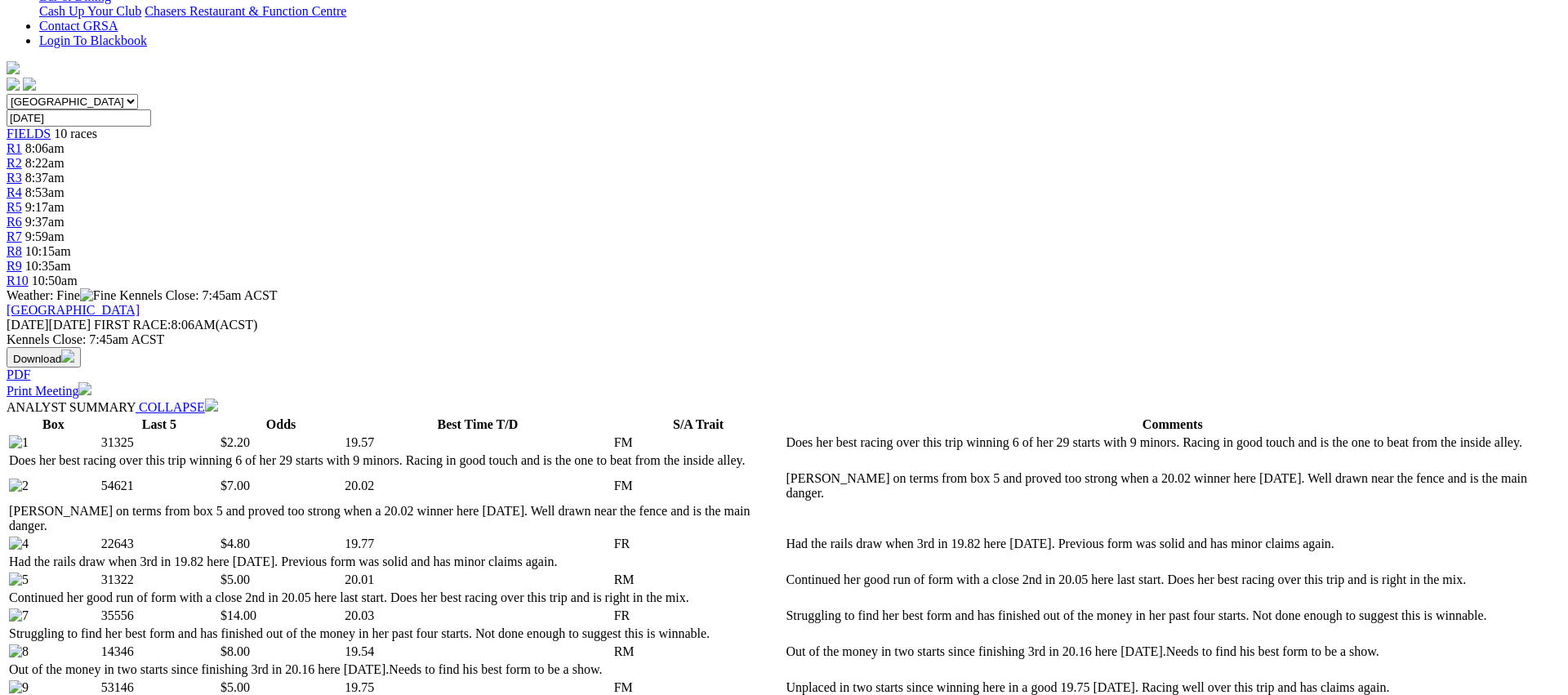
scroll to position [0, 0]
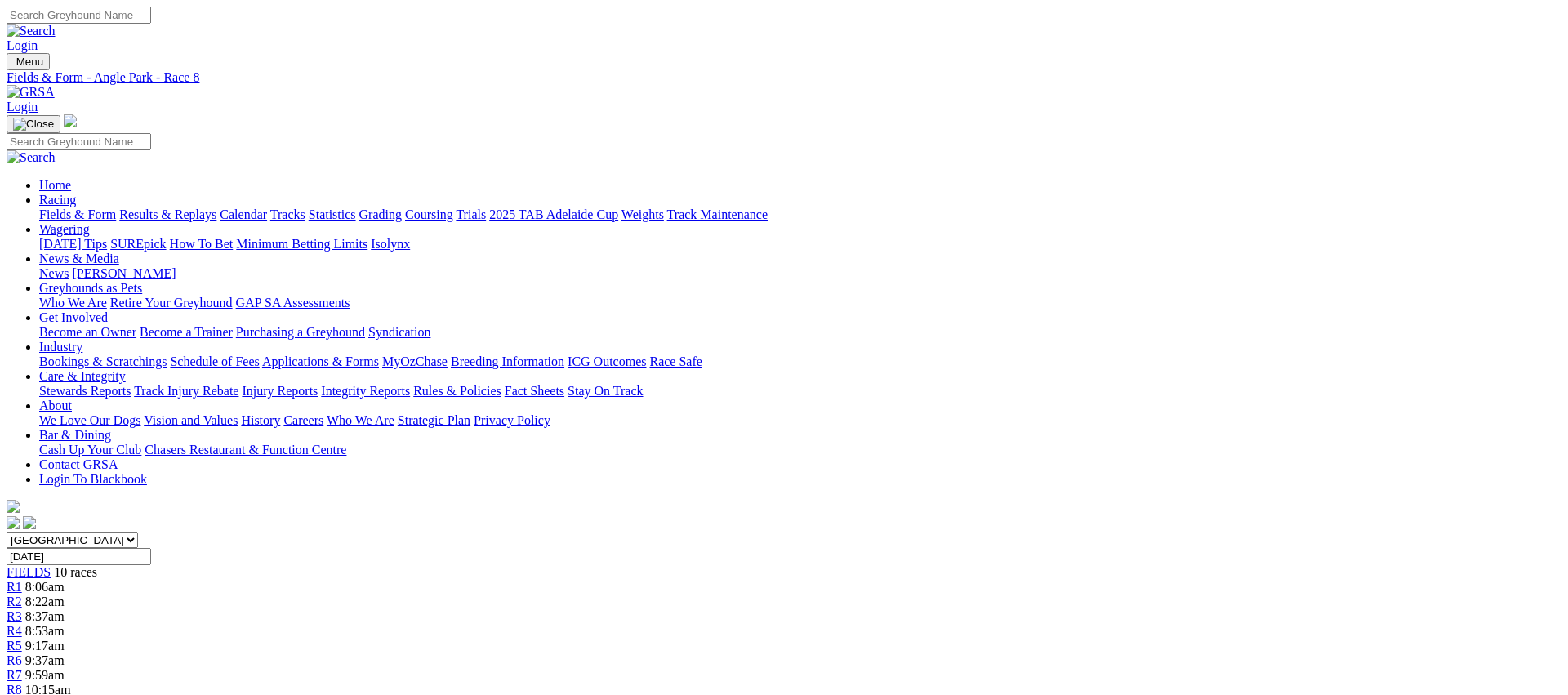
click at [1159, 533] on div "South Australia New South Wales Northern Territory Queensland Tasmania Victoria…" at bounding box center [784, 630] width 1555 height 194
click at [1149, 695] on div "R9 10:35am" at bounding box center [784, 705] width 1555 height 15
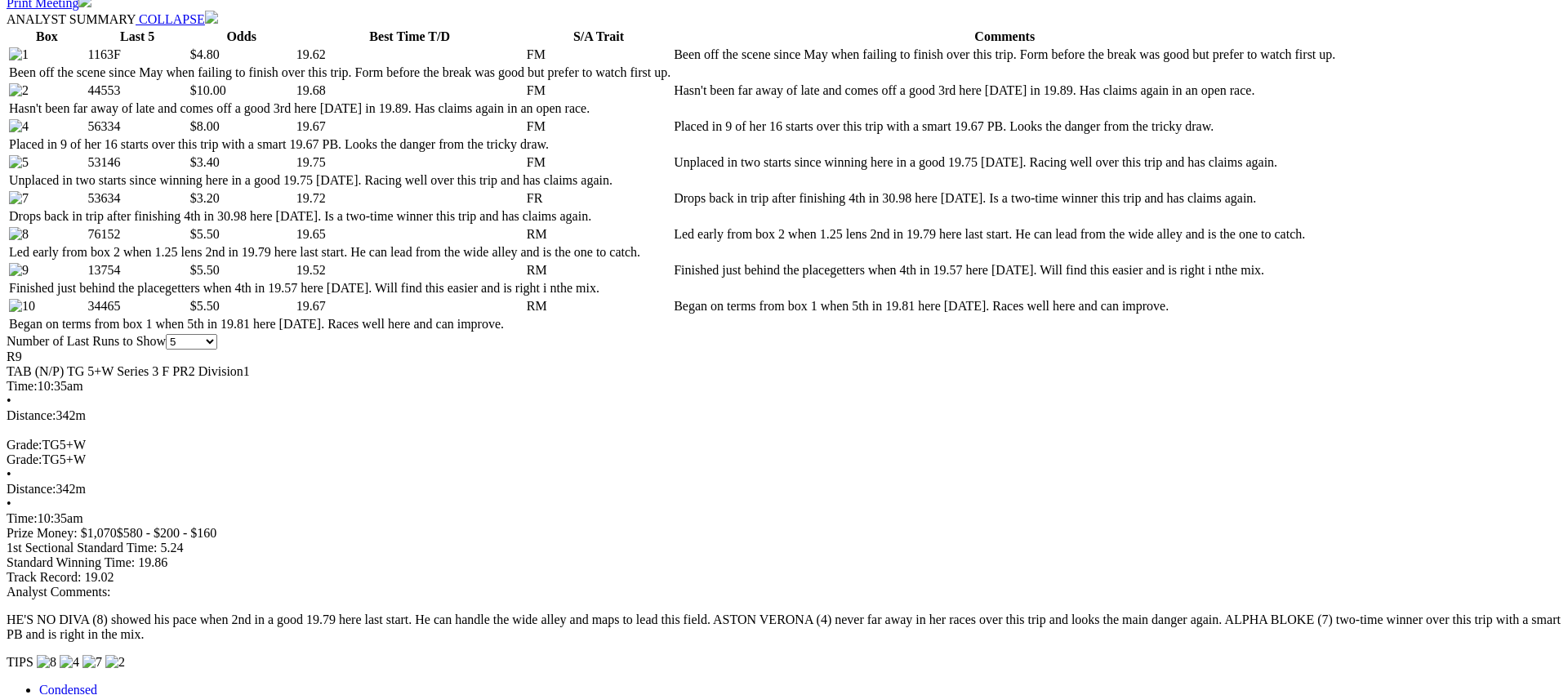
scroll to position [839, 0]
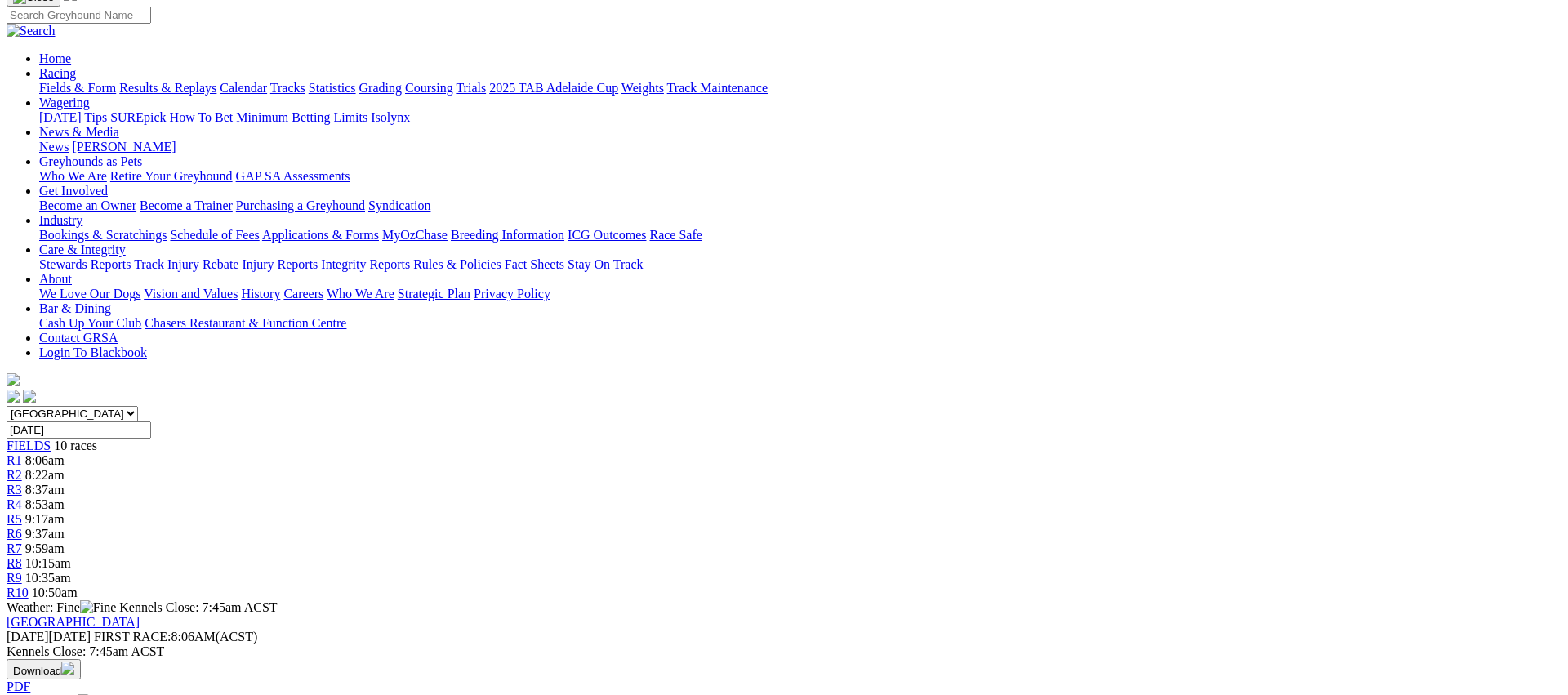
scroll to position [0, 0]
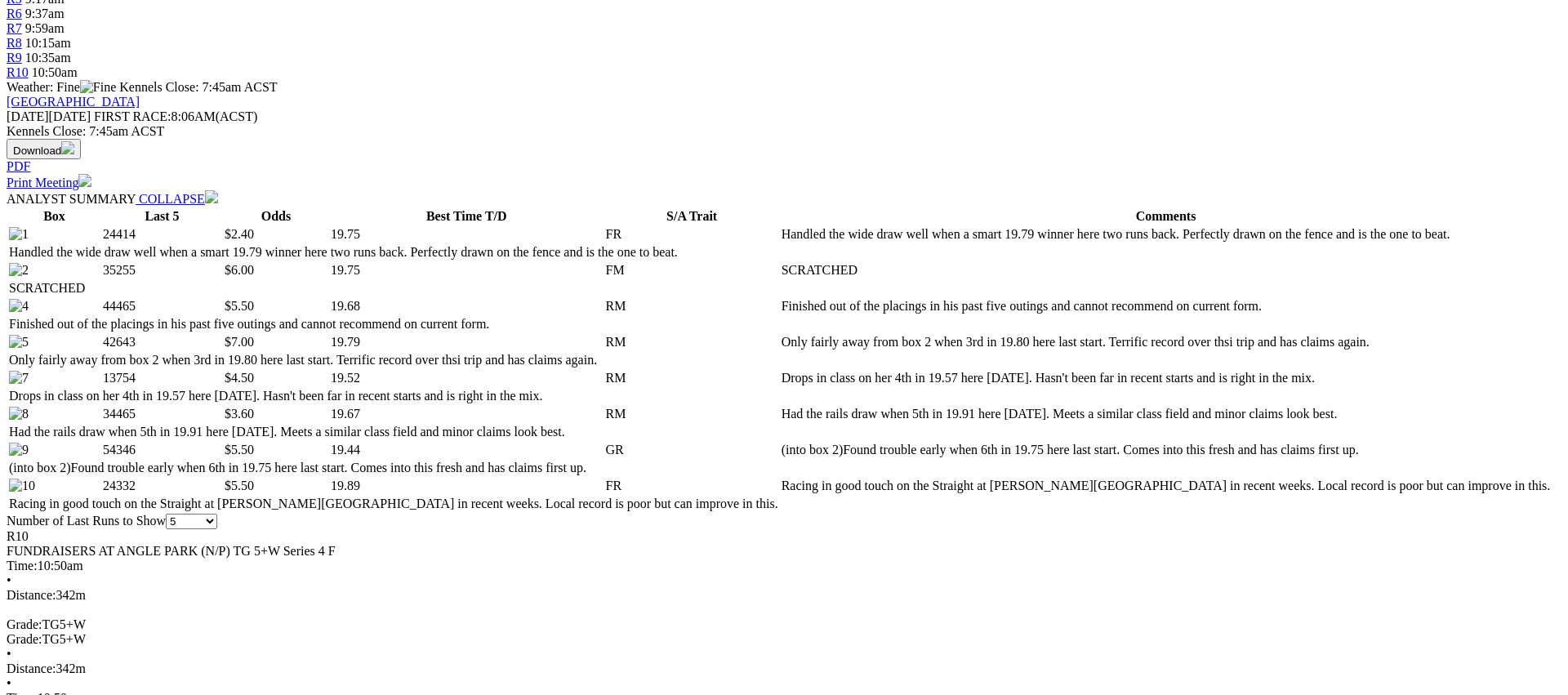
scroll to position [691, 0]
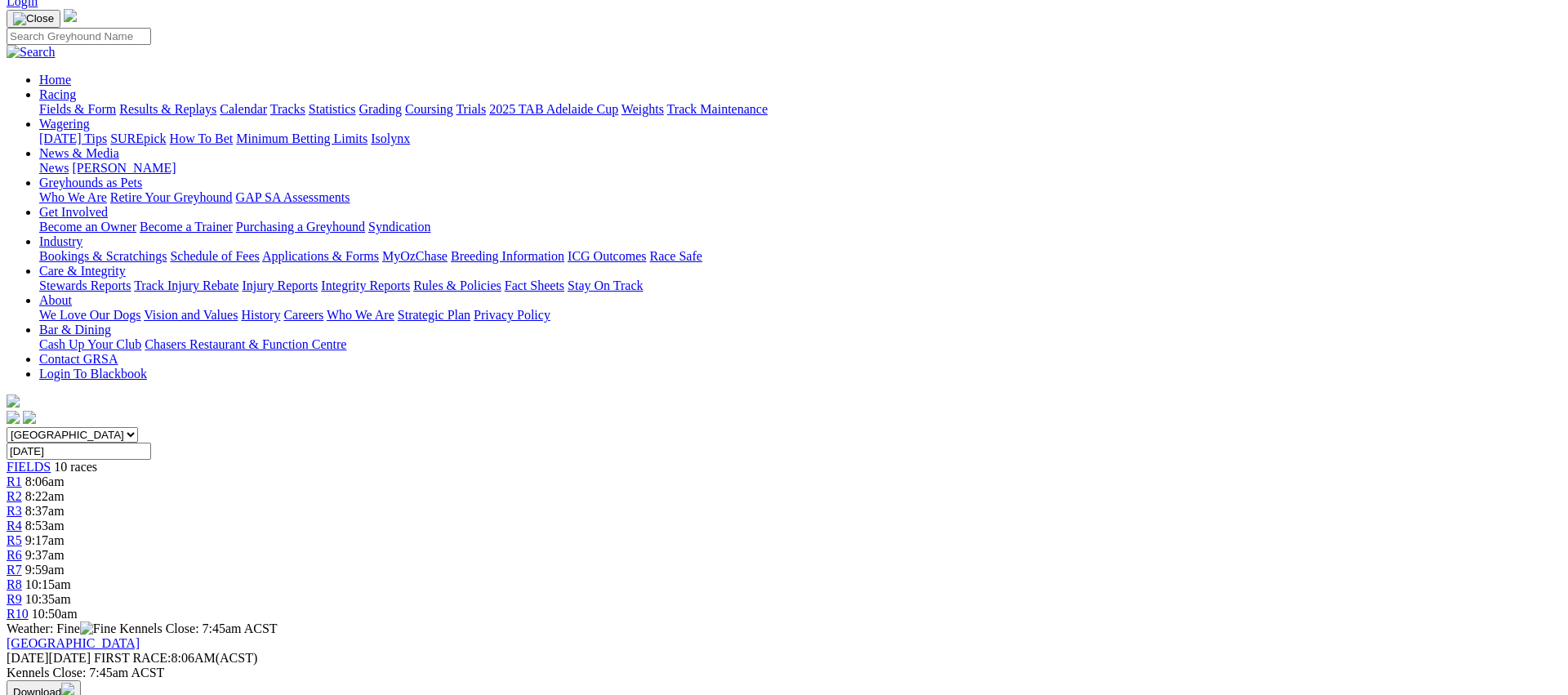
scroll to position [0, 0]
